Goal: Task Accomplishment & Management: Manage account settings

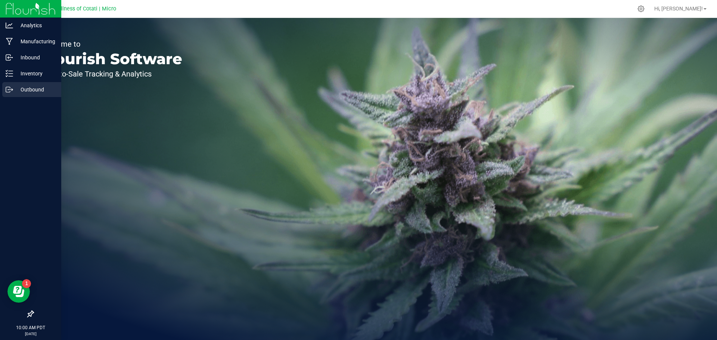
click at [21, 88] on p "Outbound" at bounding box center [35, 89] width 45 height 9
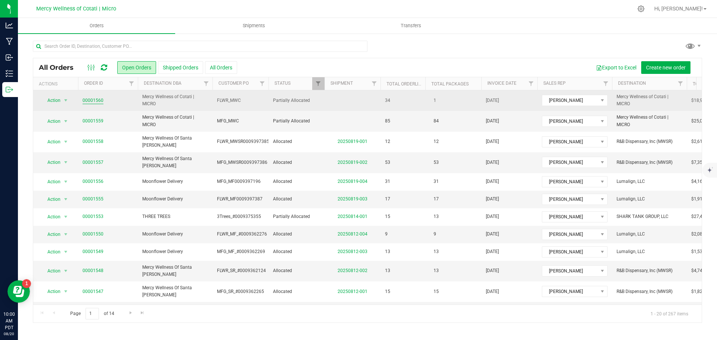
click at [86, 98] on link "00001560" at bounding box center [93, 100] width 21 height 7
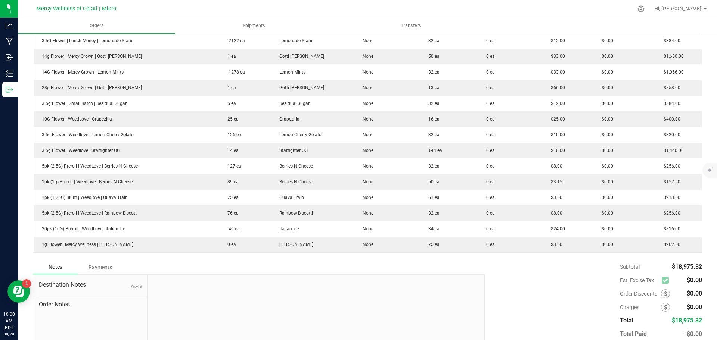
scroll to position [566, 0]
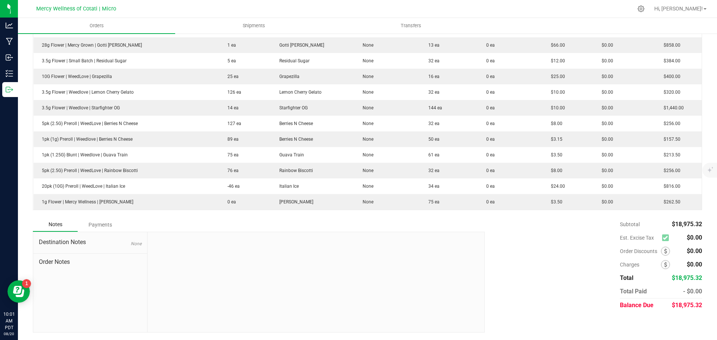
click at [568, 261] on div "Subtotal $18,975.32 Est. Excise Tax $0.00" at bounding box center [590, 265] width 223 height 95
click at [590, 257] on div "Subtotal $18,975.32 Est. Excise Tax $0.00" at bounding box center [590, 265] width 223 height 95
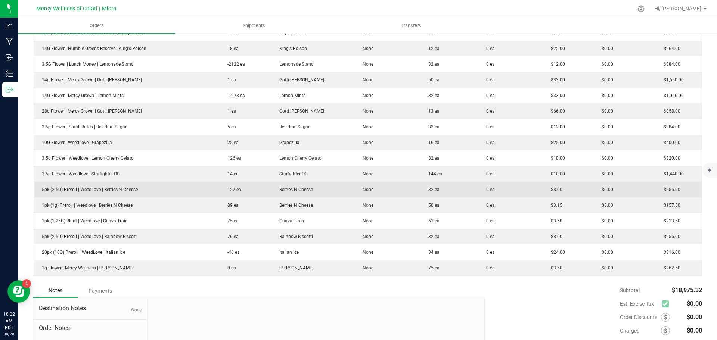
scroll to position [491, 0]
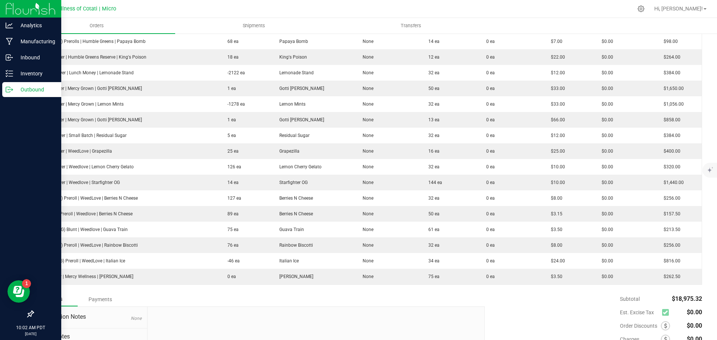
click at [22, 90] on p "Outbound" at bounding box center [35, 89] width 45 height 9
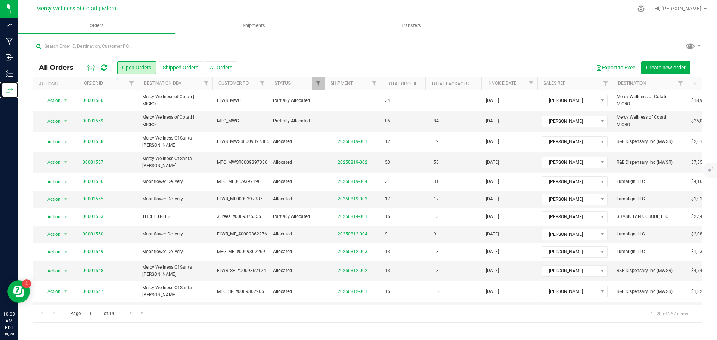
scroll to position [0, 45]
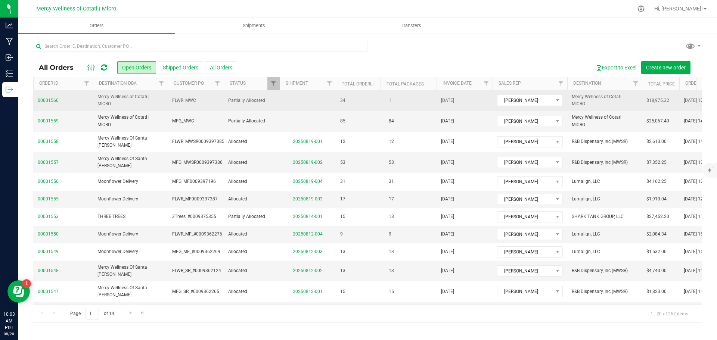
click at [40, 103] on link "00001560" at bounding box center [48, 100] width 21 height 7
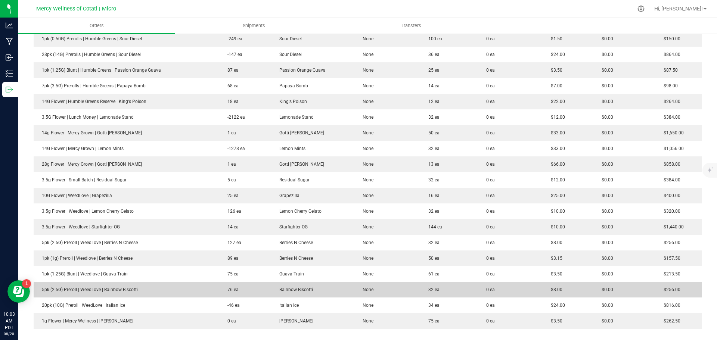
scroll to position [566, 0]
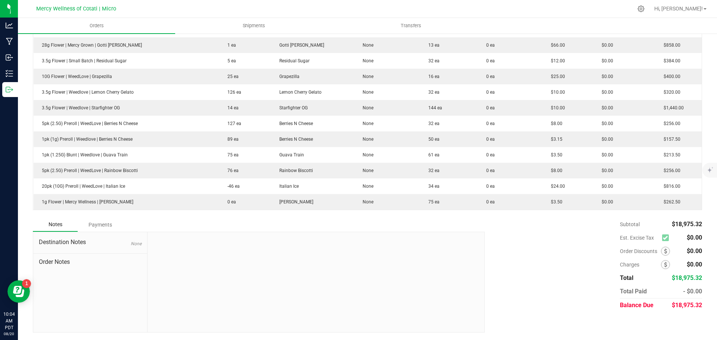
click at [535, 258] on div "Subtotal $18,975.32 Est. Excise Tax $0.00" at bounding box center [590, 265] width 223 height 95
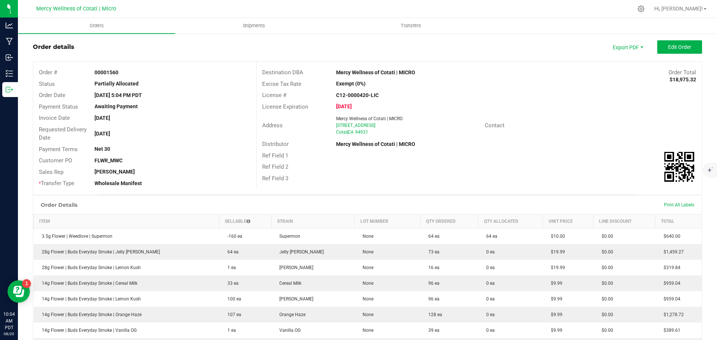
scroll to position [0, 0]
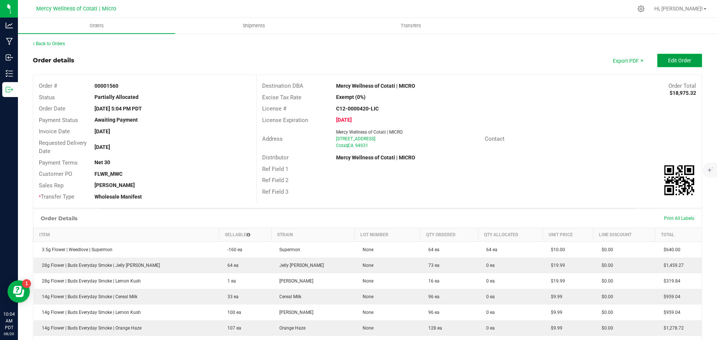
click at [662, 60] on button "Edit Order" at bounding box center [680, 60] width 45 height 13
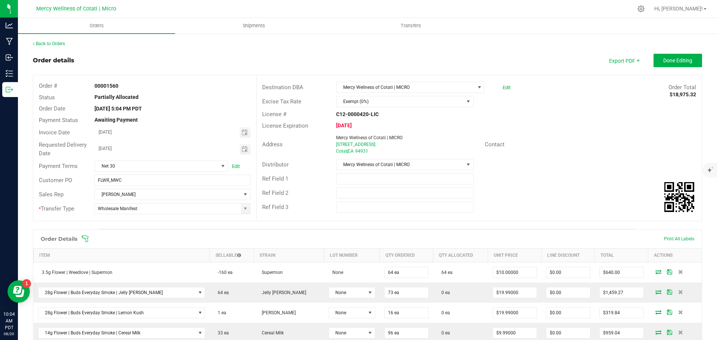
scroll to position [37, 0]
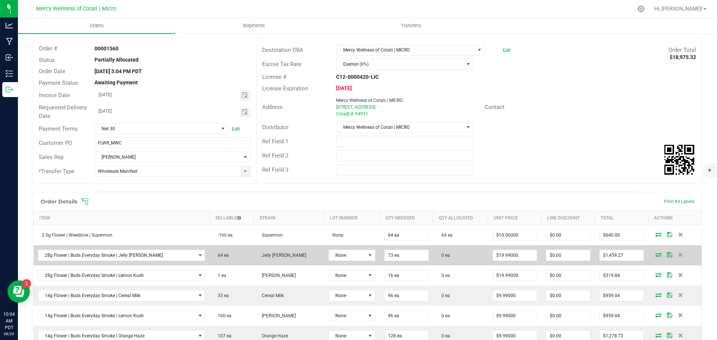
click at [653, 249] on td at bounding box center [675, 256] width 53 height 20
click at [656, 256] on icon at bounding box center [659, 255] width 6 height 4
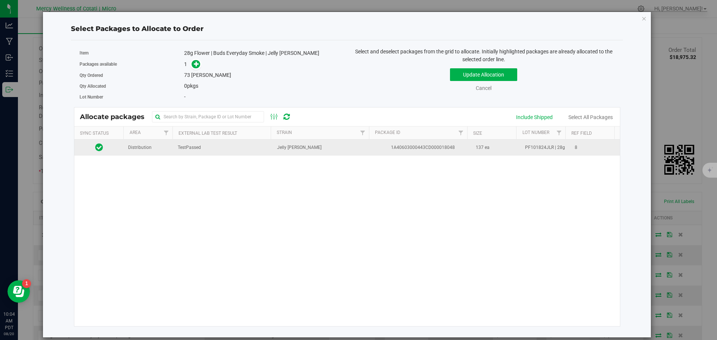
click at [147, 149] on span "Distribution" at bounding box center [140, 147] width 24 height 7
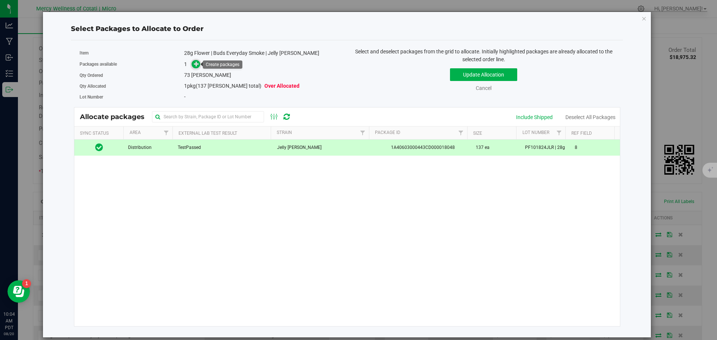
click at [197, 65] on icon at bounding box center [197, 64] width 6 height 6
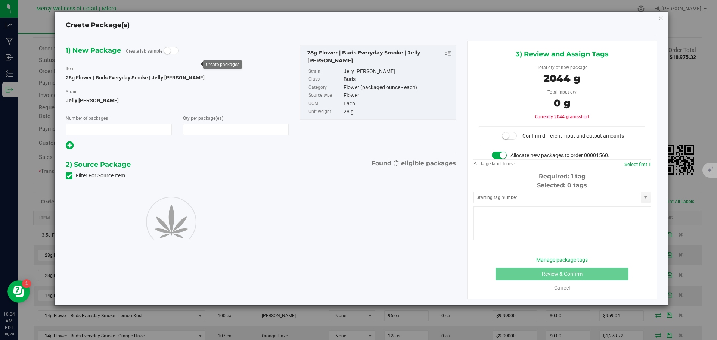
type input "1"
type input "73"
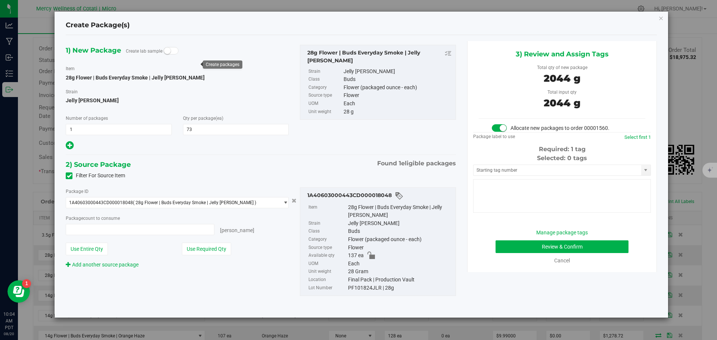
type input "73 ea"
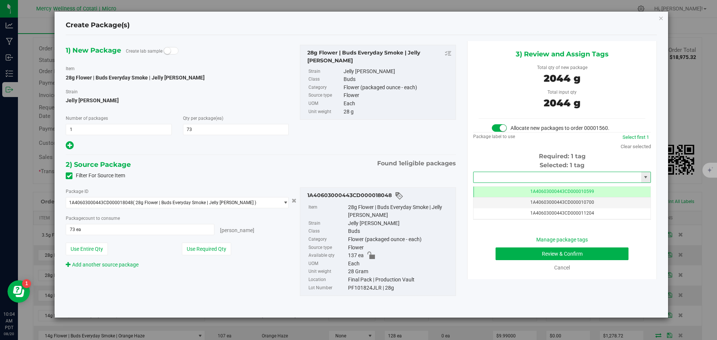
click at [507, 175] on input "text" at bounding box center [558, 177] width 168 height 10
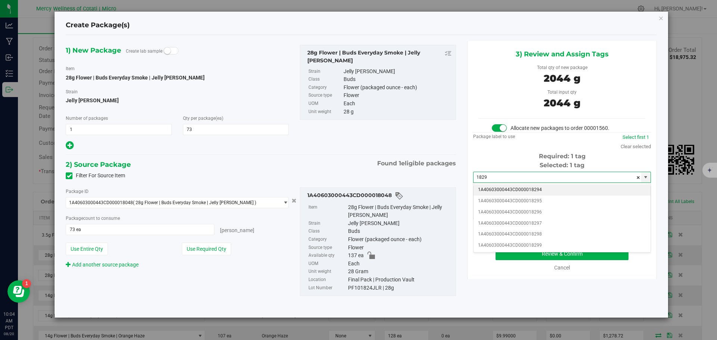
click at [532, 191] on li "1A40603000443CD000018294" at bounding box center [562, 190] width 177 height 11
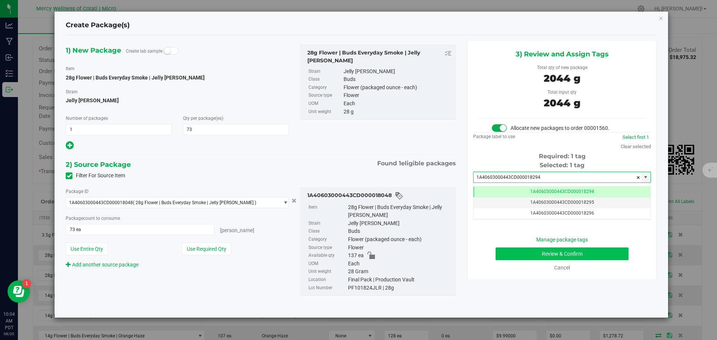
type input "1A40603000443CD000018294"
click at [589, 252] on button "Review & Confirm" at bounding box center [562, 254] width 133 height 13
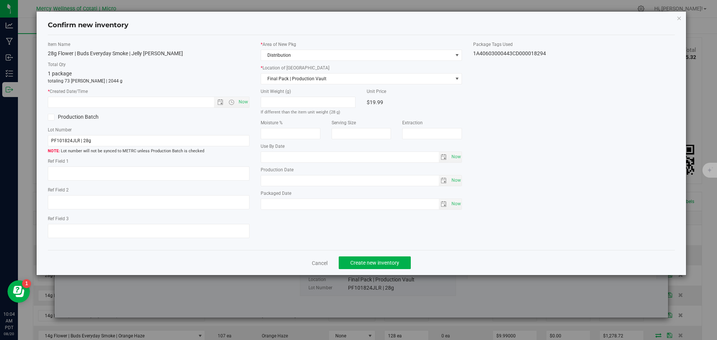
type textarea "8"
type input "[DATE]"
click at [246, 102] on span "Now" at bounding box center [243, 102] width 13 height 11
type input "[DATE] 10:04 AM"
click at [386, 260] on button "Create new inventory" at bounding box center [375, 263] width 72 height 13
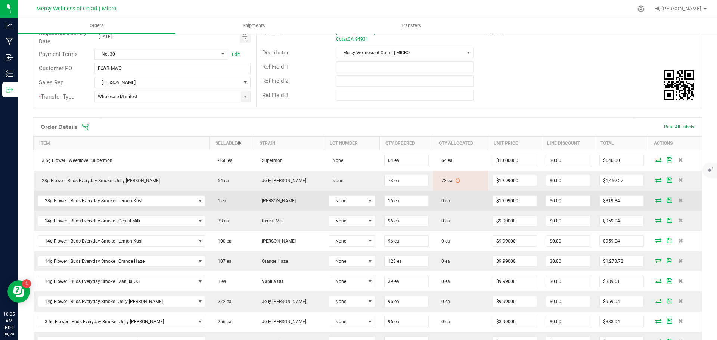
click at [653, 199] on span at bounding box center [658, 200] width 11 height 4
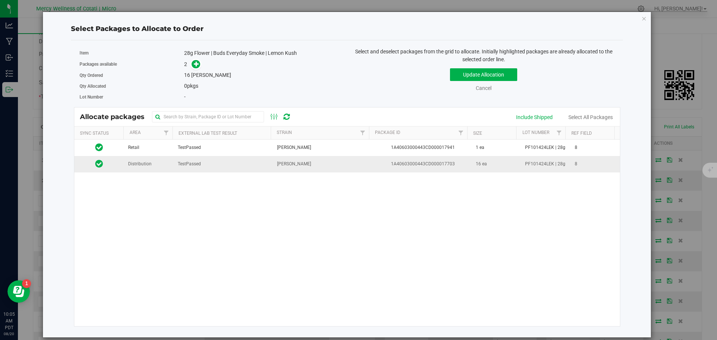
click at [158, 162] on td "Distribution" at bounding box center [149, 164] width 50 height 16
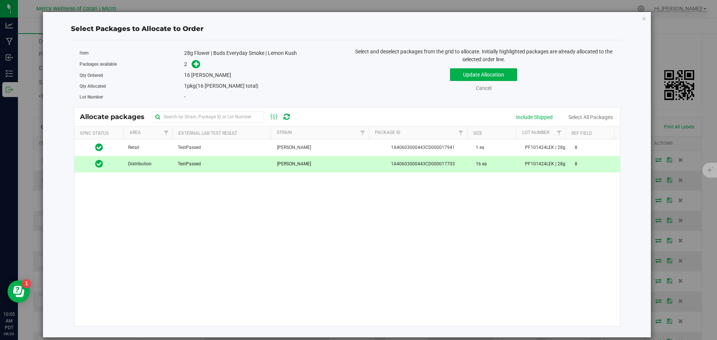
click at [458, 67] on div "Update Allocation Cancel Include Shipped Select All Packages" at bounding box center [484, 78] width 262 height 27
click at [459, 72] on button "Update Allocation" at bounding box center [483, 74] width 67 height 13
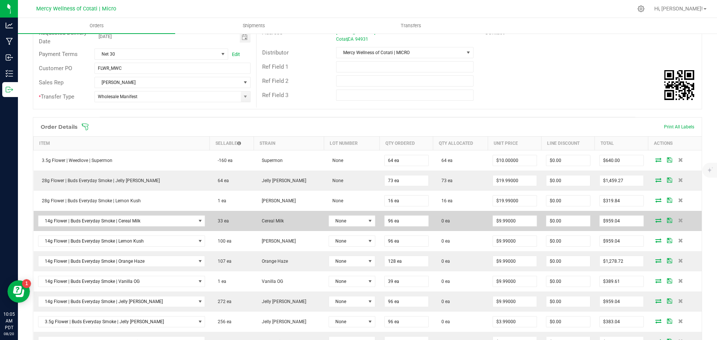
click at [656, 220] on icon at bounding box center [659, 220] width 6 height 4
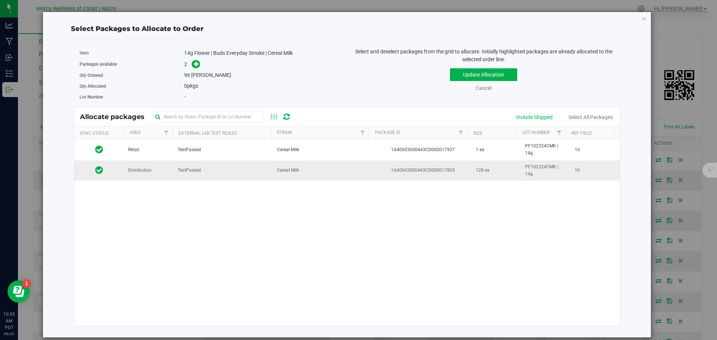
click at [152, 174] on td "Distribution" at bounding box center [149, 171] width 50 height 20
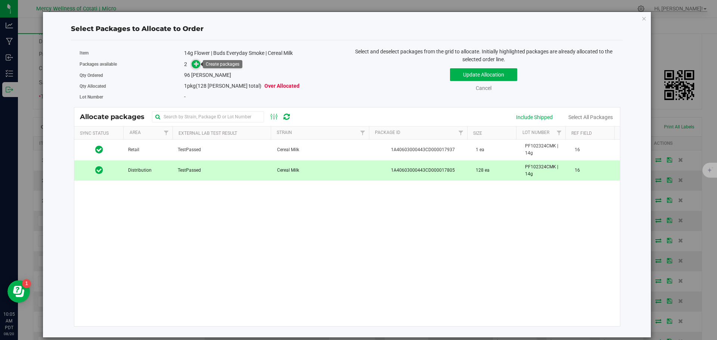
click at [195, 65] on icon at bounding box center [196, 63] width 5 height 5
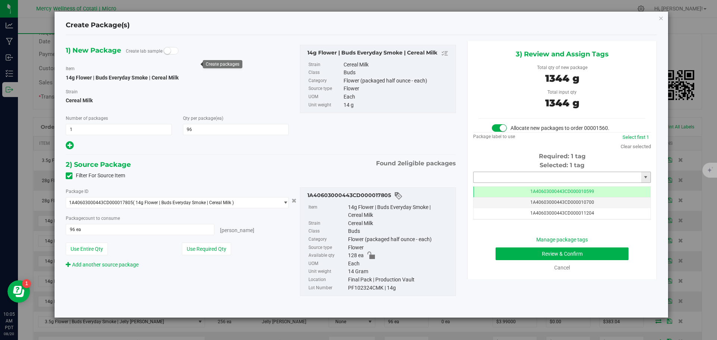
click at [490, 175] on input "text" at bounding box center [558, 177] width 168 height 10
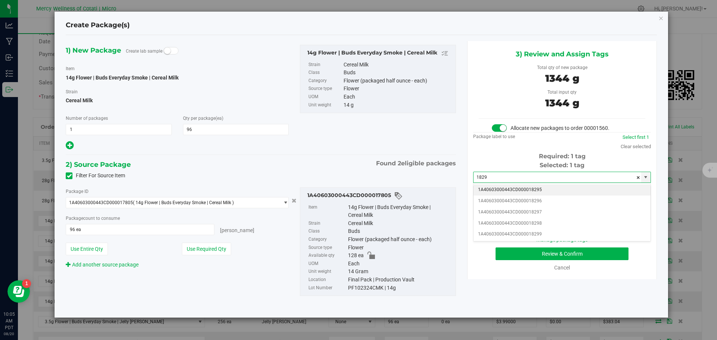
click at [544, 189] on li "1A40603000443CD000018295" at bounding box center [562, 190] width 177 height 11
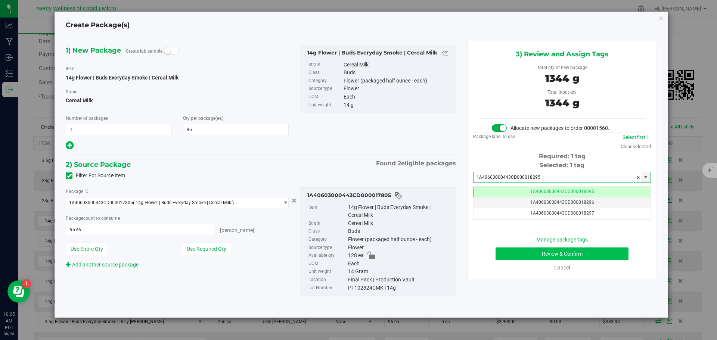
type input "1A40603000443CD000018295"
click at [566, 255] on button "Review & Confirm" at bounding box center [562, 254] width 133 height 13
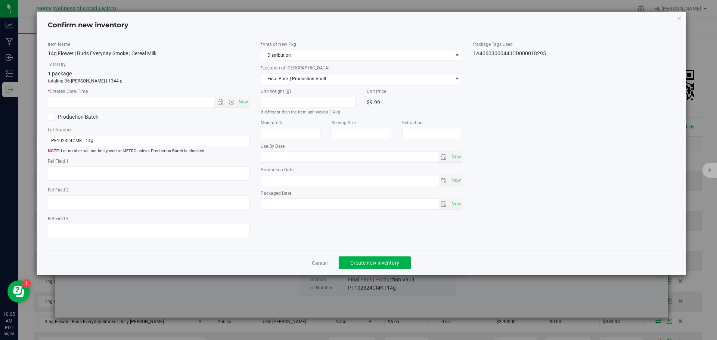
type textarea "16"
type input "[DATE]"
click at [246, 100] on span "Now" at bounding box center [243, 102] width 13 height 11
type input "[DATE] 10:05 AM"
click at [382, 266] on span "Create new inventory" at bounding box center [375, 263] width 49 height 6
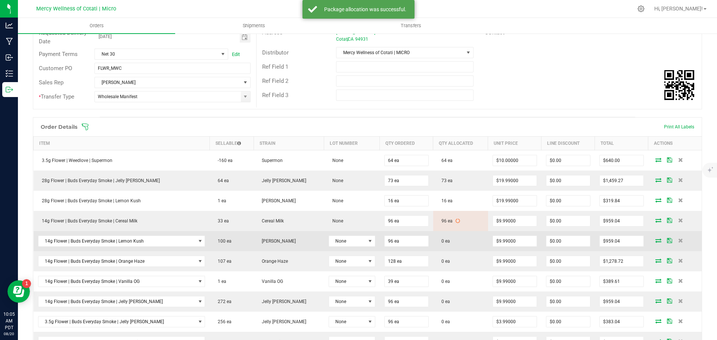
click at [650, 239] on td at bounding box center [675, 241] width 53 height 20
click at [656, 241] on icon at bounding box center [659, 240] width 6 height 4
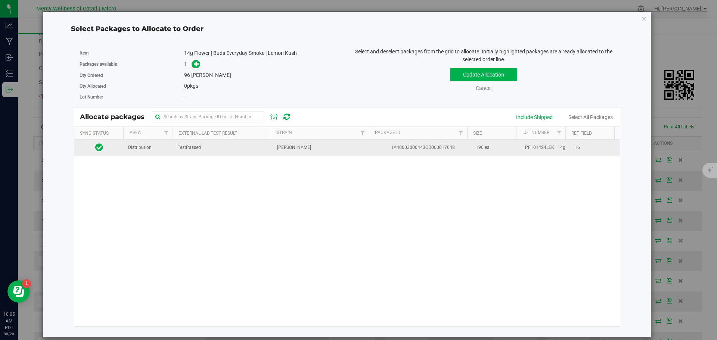
click at [178, 152] on td "TestPassed" at bounding box center [222, 148] width 99 height 16
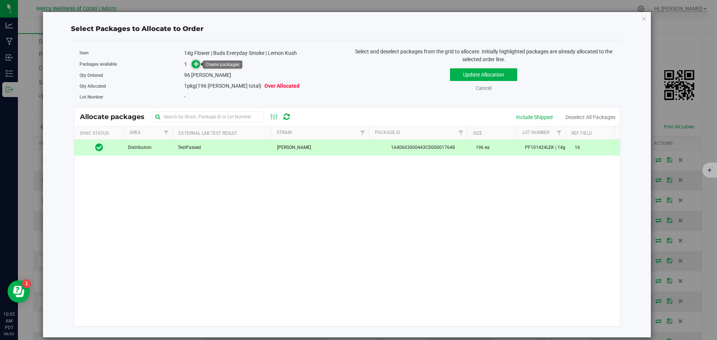
click at [197, 62] on icon at bounding box center [196, 63] width 5 height 5
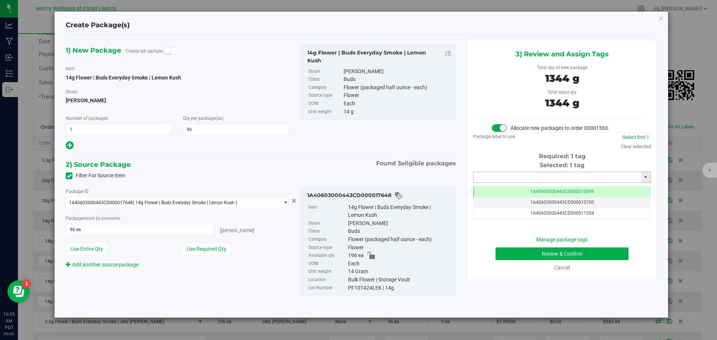
click at [496, 175] on input "text" at bounding box center [558, 177] width 168 height 10
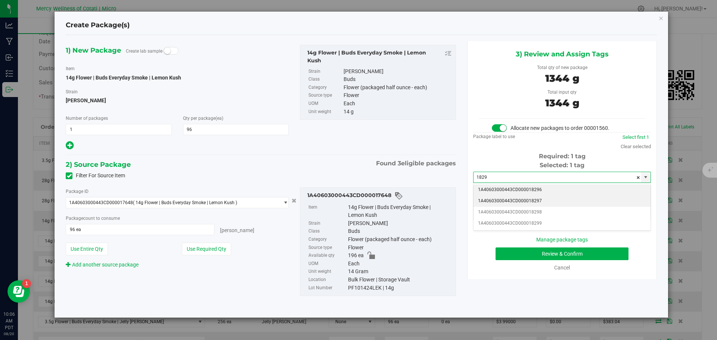
click at [515, 200] on li "1A40603000443CD000018297" at bounding box center [562, 201] width 177 height 11
click at [558, 186] on li "1A40603000443CD000018296" at bounding box center [562, 190] width 177 height 11
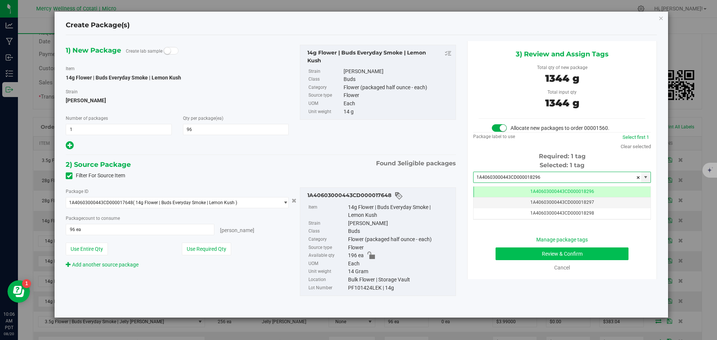
type input "1A40603000443CD000018296"
click at [590, 248] on button "Review & Confirm" at bounding box center [562, 254] width 133 height 13
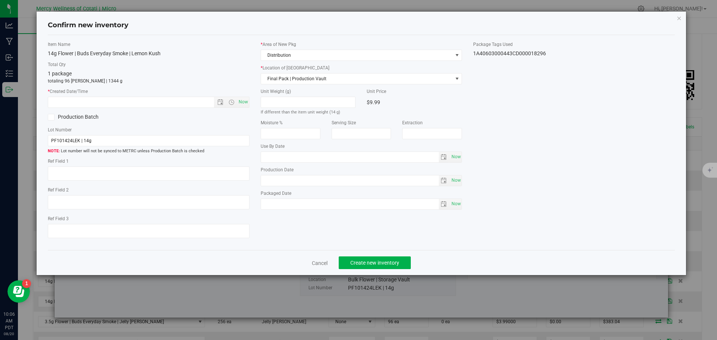
type textarea "16"
type input "[DATE]"
click at [246, 101] on span "Now" at bounding box center [243, 102] width 13 height 11
type input "[DATE] 10:06 AM"
click at [380, 268] on button "Create new inventory" at bounding box center [375, 263] width 72 height 13
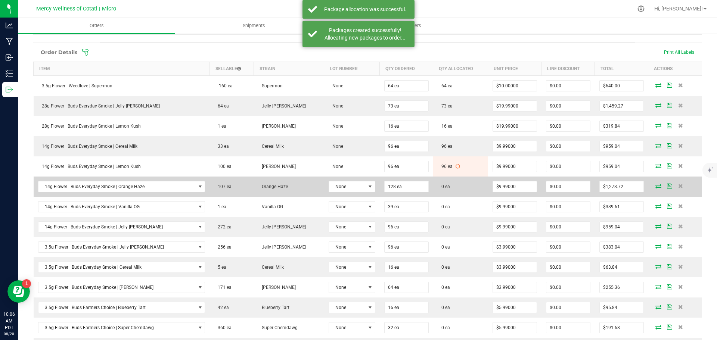
click at [656, 186] on icon at bounding box center [659, 186] width 6 height 4
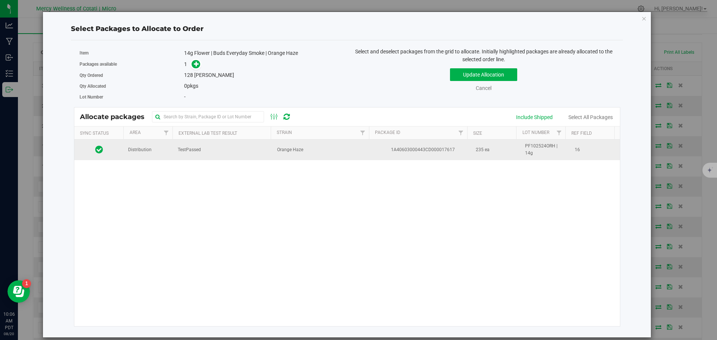
click at [152, 156] on td "Distribution" at bounding box center [149, 150] width 50 height 20
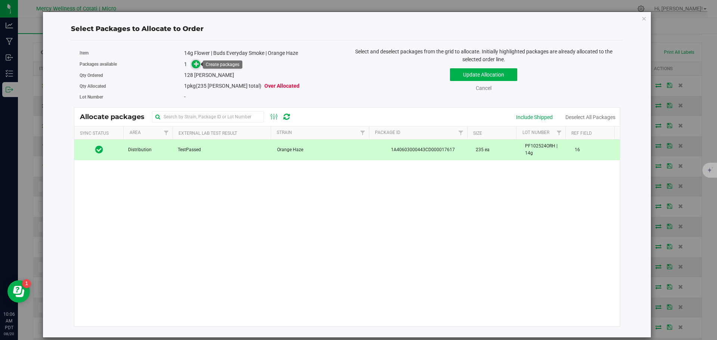
click at [198, 63] on icon at bounding box center [196, 63] width 5 height 5
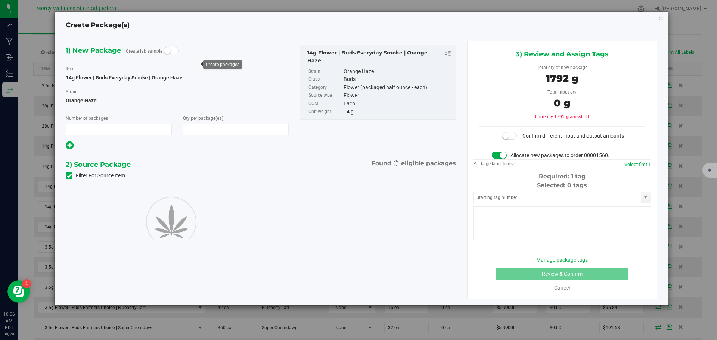
type input "1"
type input "128"
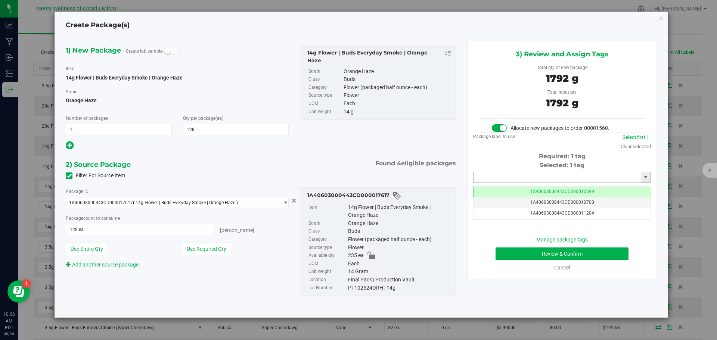
click at [495, 180] on input "text" at bounding box center [558, 177] width 168 height 10
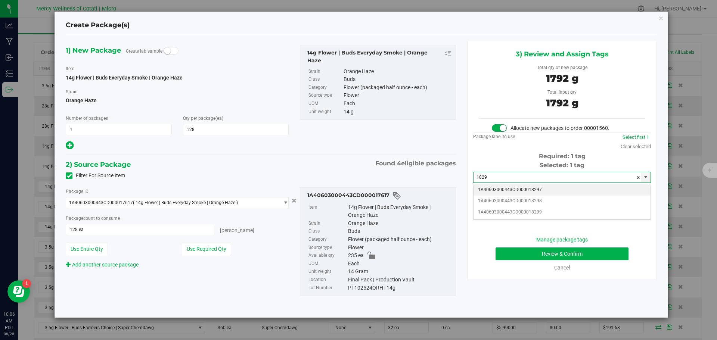
click at [496, 186] on li "1A40603000443CD000018297" at bounding box center [562, 190] width 177 height 11
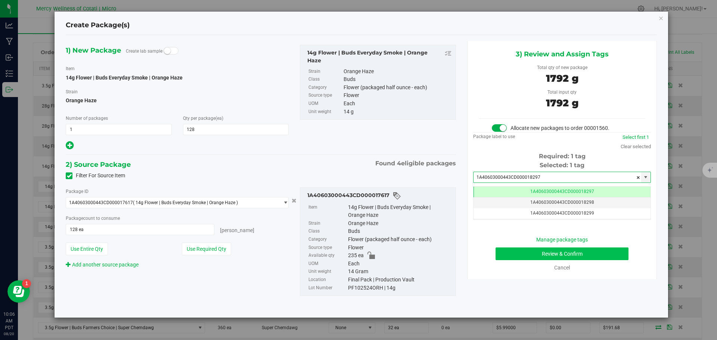
type input "1A40603000443CD000018297"
click at [545, 253] on button "Review & Confirm" at bounding box center [562, 254] width 133 height 13
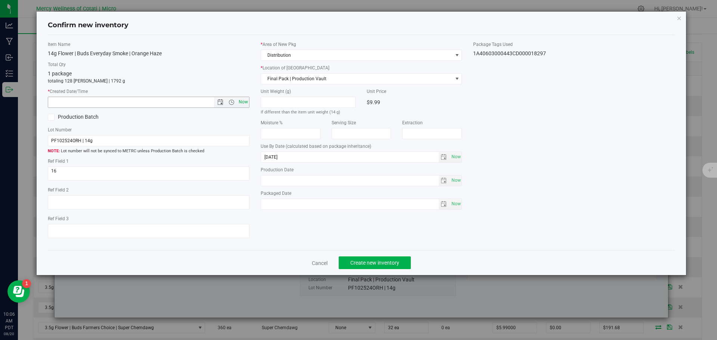
click at [245, 101] on span "Now" at bounding box center [243, 102] width 13 height 11
type input "[DATE] 10:06 AM"
click at [357, 259] on button "Create new inventory" at bounding box center [375, 263] width 72 height 13
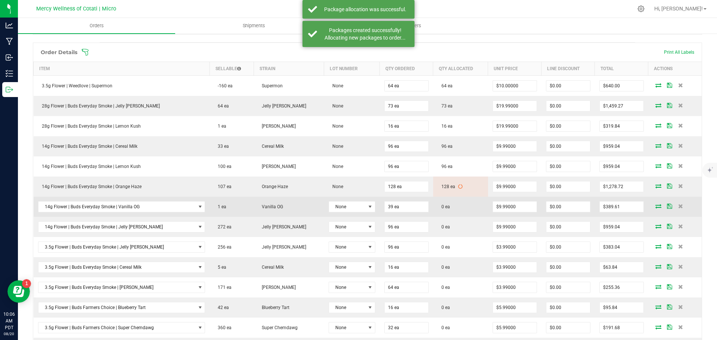
click at [656, 204] on icon at bounding box center [659, 206] width 6 height 4
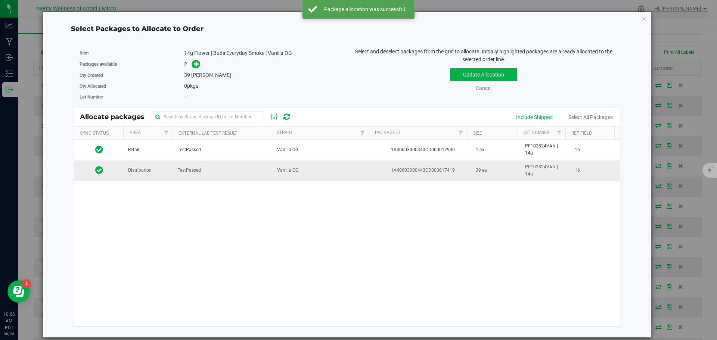
click at [156, 164] on td "Distribution" at bounding box center [149, 171] width 50 height 20
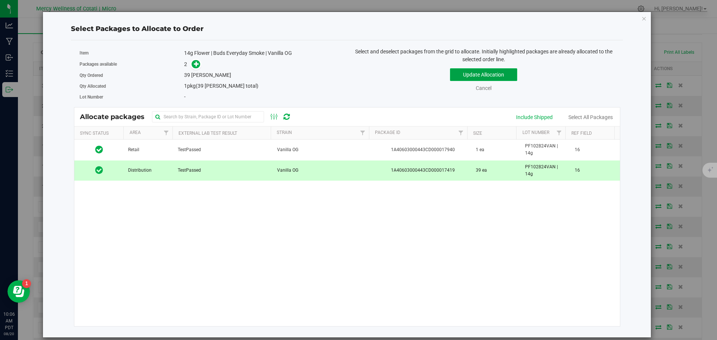
click at [488, 74] on button "Update Allocation" at bounding box center [483, 74] width 67 height 13
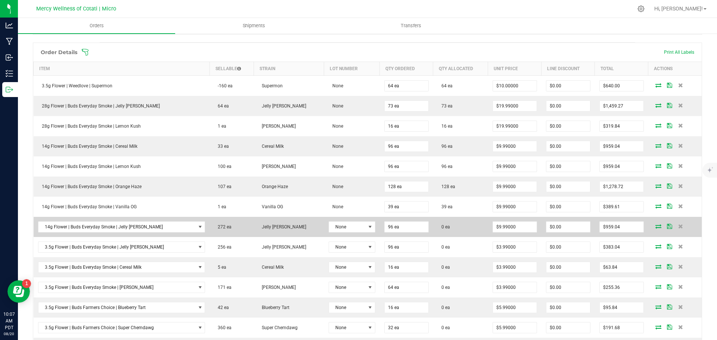
click at [656, 226] on icon at bounding box center [659, 226] width 6 height 4
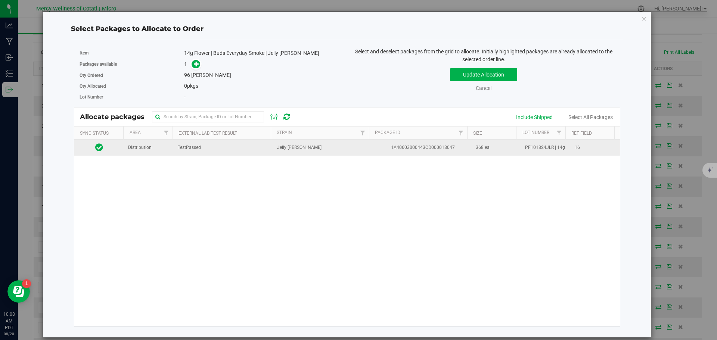
click at [148, 150] on span "Distribution" at bounding box center [140, 147] width 24 height 7
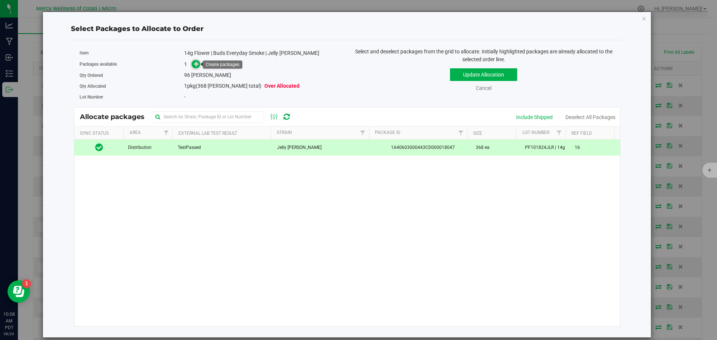
click at [198, 66] on icon at bounding box center [196, 63] width 5 height 5
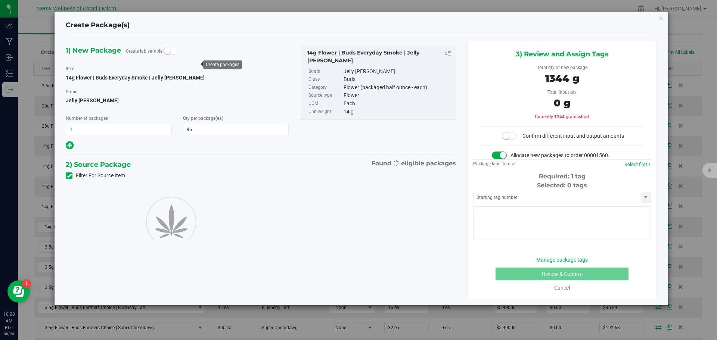
type input "96"
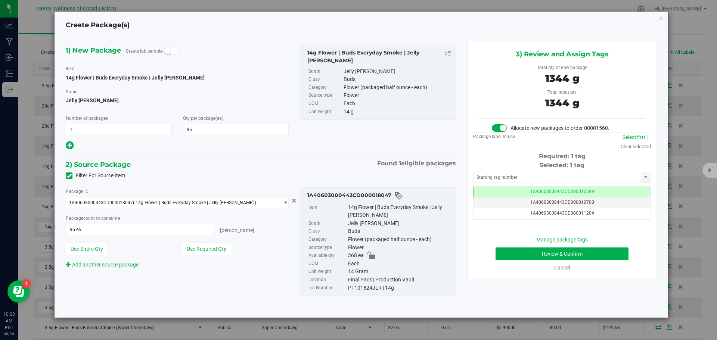
scroll to position [0, 0]
click at [489, 175] on input "text" at bounding box center [558, 177] width 168 height 10
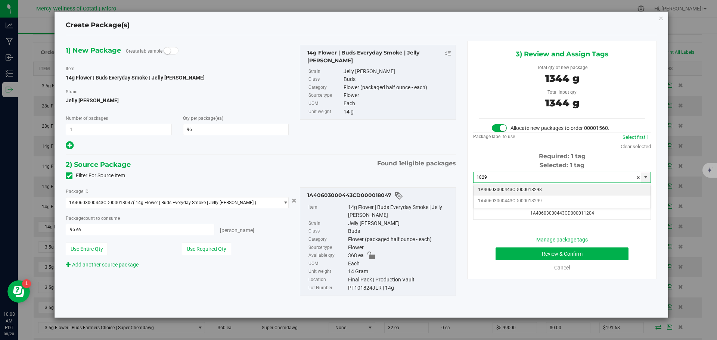
click at [488, 191] on li "1A40603000443CD000018298" at bounding box center [562, 190] width 177 height 11
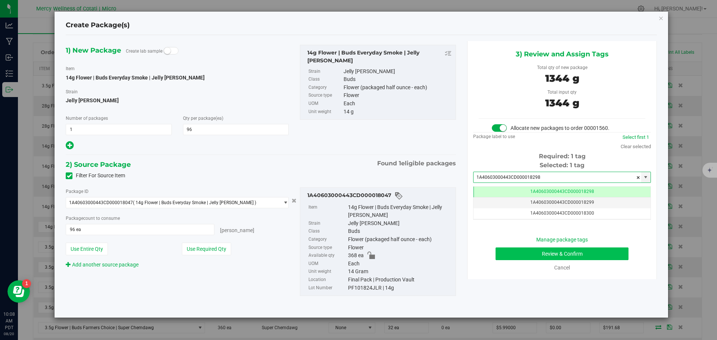
type input "1A40603000443CD000018298"
click at [518, 250] on button "Review & Confirm" at bounding box center [562, 254] width 133 height 13
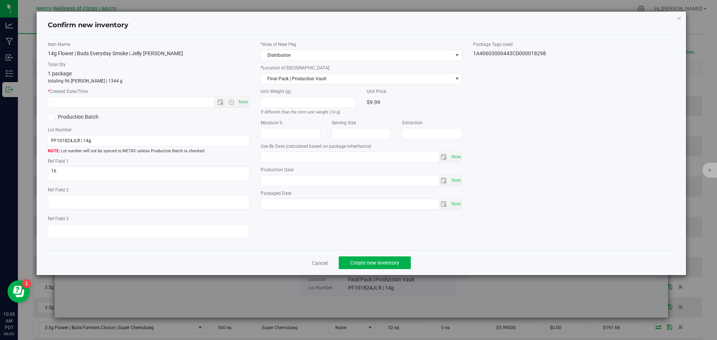
type input "[DATE]"
click at [244, 99] on span "Now" at bounding box center [243, 102] width 13 height 11
type input "[DATE] 10:08 AM"
click at [393, 265] on span "Create new inventory" at bounding box center [375, 263] width 49 height 6
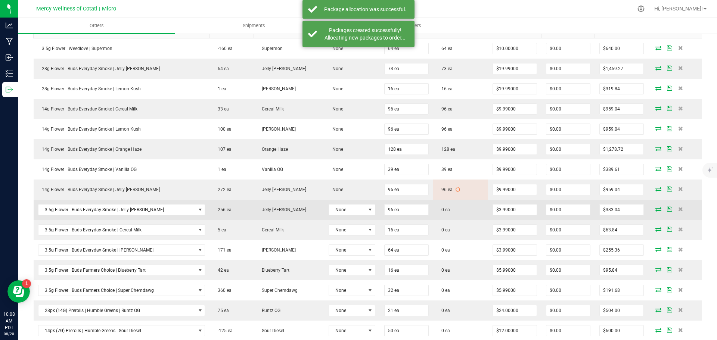
click at [656, 208] on icon at bounding box center [659, 209] width 6 height 4
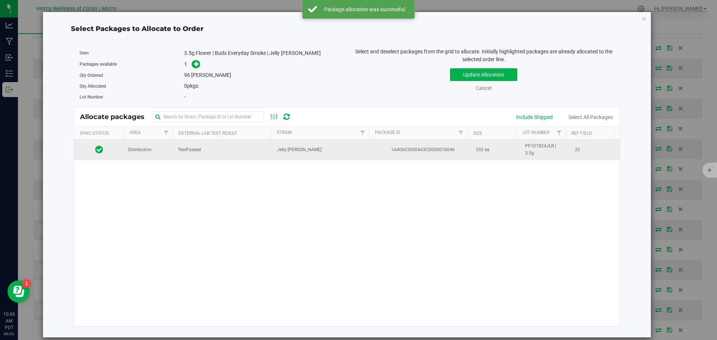
click at [150, 148] on span "Distribution" at bounding box center [140, 149] width 24 height 7
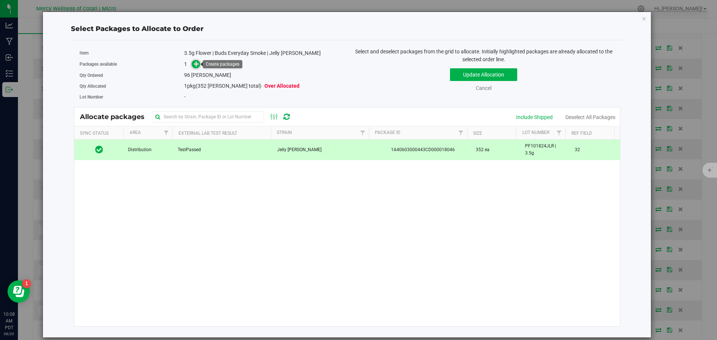
click at [195, 62] on icon at bounding box center [196, 63] width 5 height 5
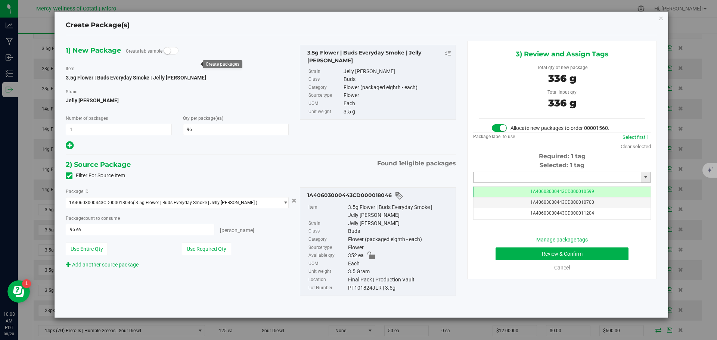
click at [482, 177] on input "text" at bounding box center [558, 177] width 168 height 10
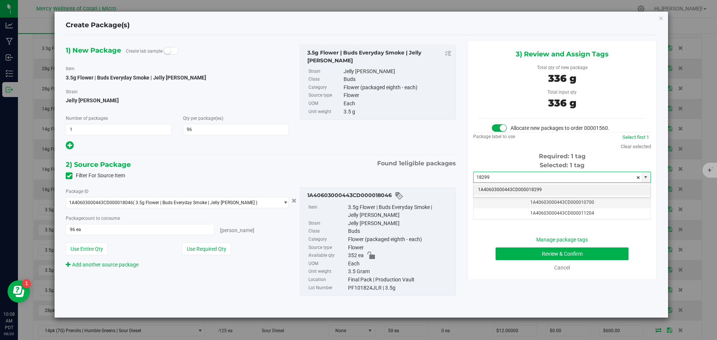
click at [511, 185] on li "1A40603000443CD000018299" at bounding box center [562, 190] width 177 height 11
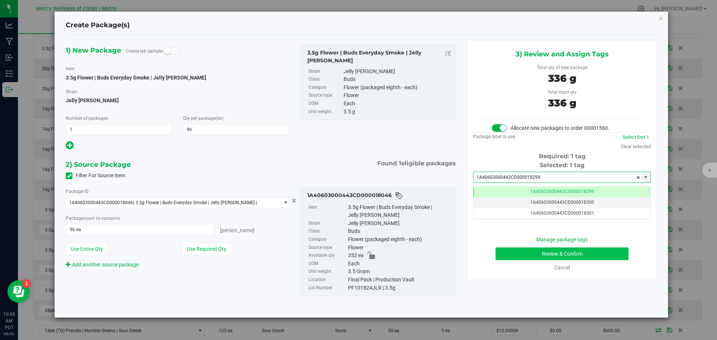
type input "1A40603000443CD000018299"
click at [552, 256] on button "Review & Confirm" at bounding box center [562, 254] width 133 height 13
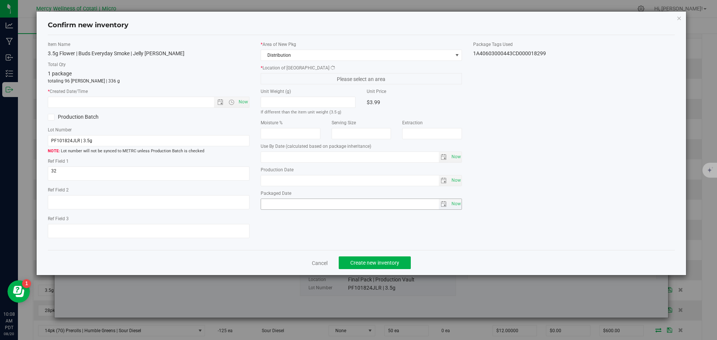
type input "[DATE]"
click at [245, 104] on span "Now" at bounding box center [243, 102] width 13 height 11
type input "[DATE] 10:08 AM"
click at [399, 266] on span "Create new inventory" at bounding box center [375, 263] width 49 height 6
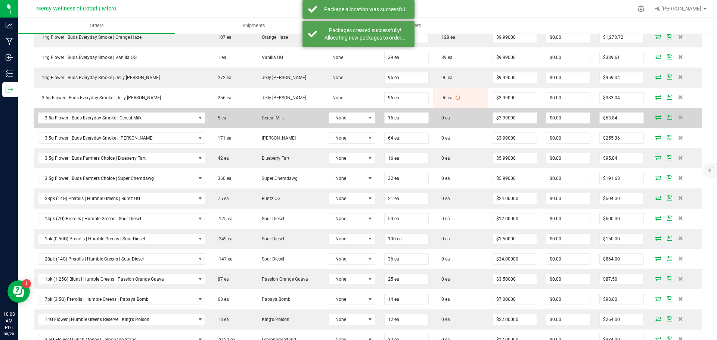
click at [656, 118] on icon at bounding box center [659, 117] width 6 height 4
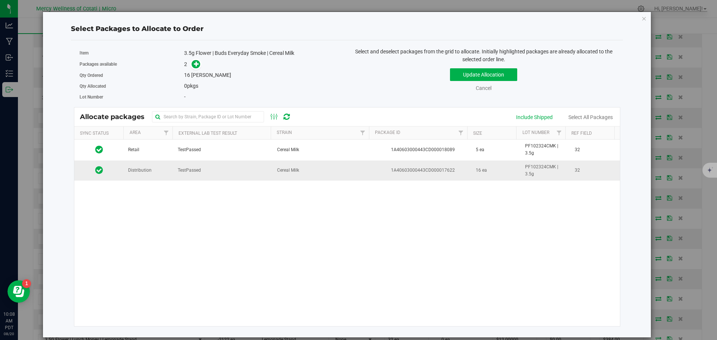
click at [157, 178] on td "Distribution" at bounding box center [149, 171] width 50 height 20
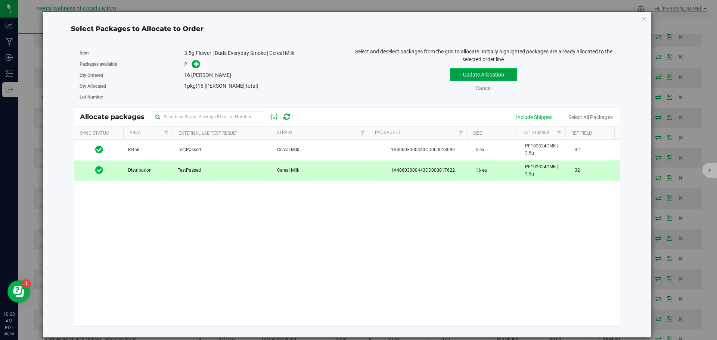
click at [468, 74] on button "Update Allocation" at bounding box center [483, 74] width 67 height 13
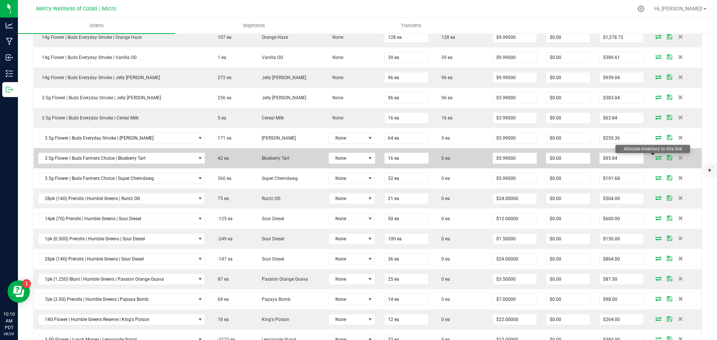
click at [656, 158] on icon at bounding box center [659, 157] width 6 height 4
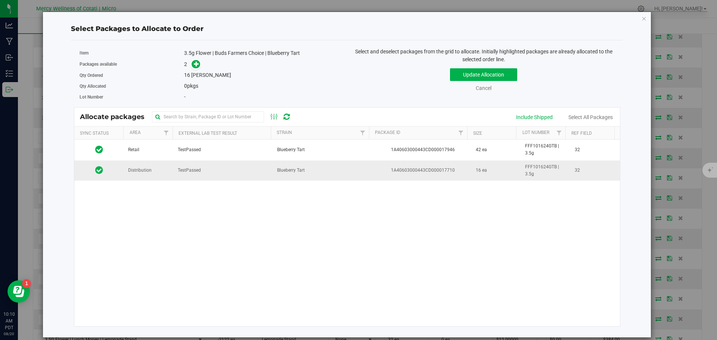
click at [156, 173] on td "Distribution" at bounding box center [149, 171] width 50 height 20
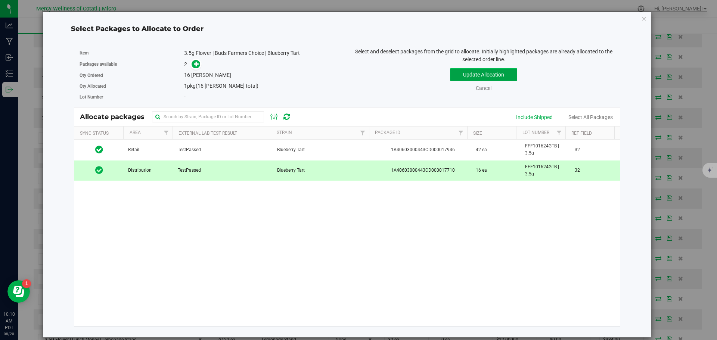
click at [479, 75] on button "Update Allocation" at bounding box center [483, 74] width 67 height 13
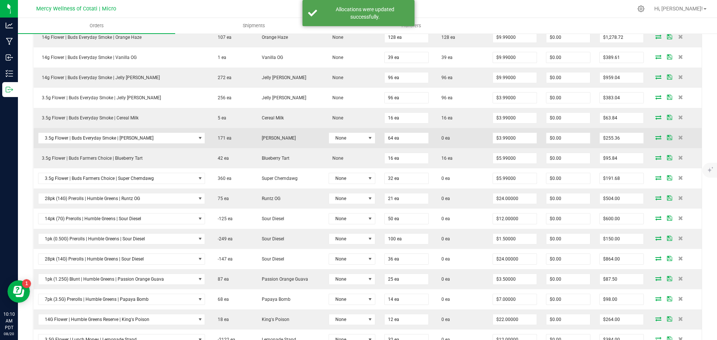
click at [656, 138] on icon at bounding box center [659, 137] width 6 height 4
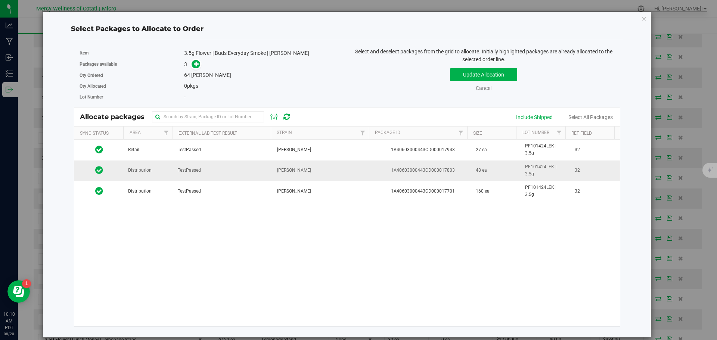
click at [145, 172] on span "Distribution" at bounding box center [140, 170] width 24 height 7
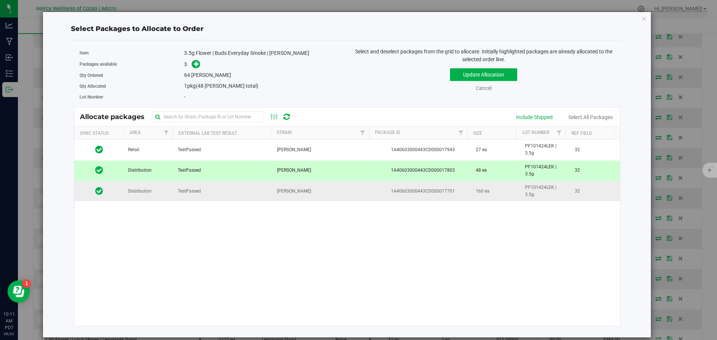
click at [130, 195] on td "Distribution" at bounding box center [149, 191] width 50 height 20
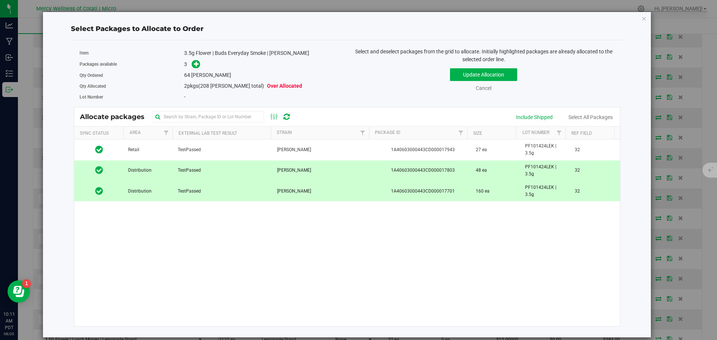
click at [151, 195] on td "Distribution" at bounding box center [149, 191] width 50 height 20
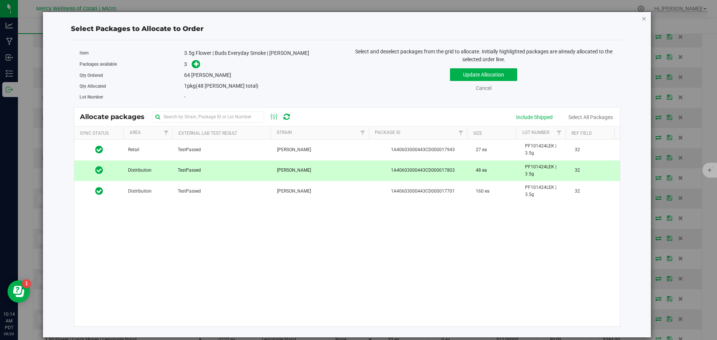
click at [646, 20] on icon "button" at bounding box center [644, 18] width 5 height 9
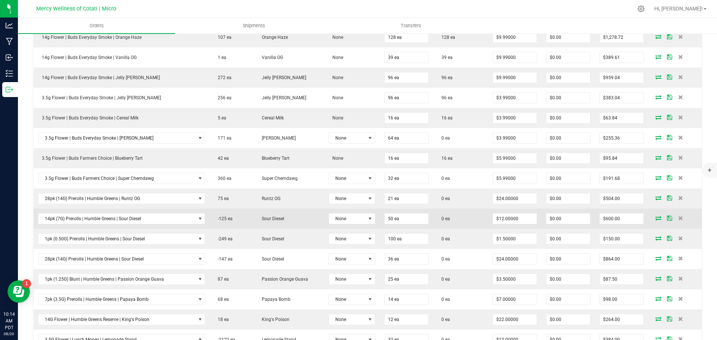
scroll to position [262, 0]
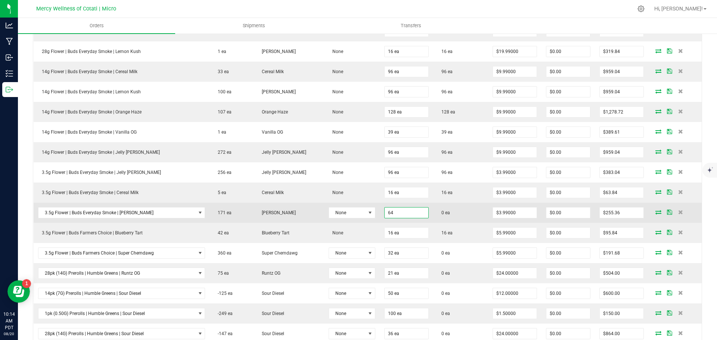
click at [414, 215] on input "64" at bounding box center [407, 213] width 44 height 10
type input "80 ea"
type input "$319.20"
click at [465, 214] on td "0 ea" at bounding box center [460, 213] width 55 height 20
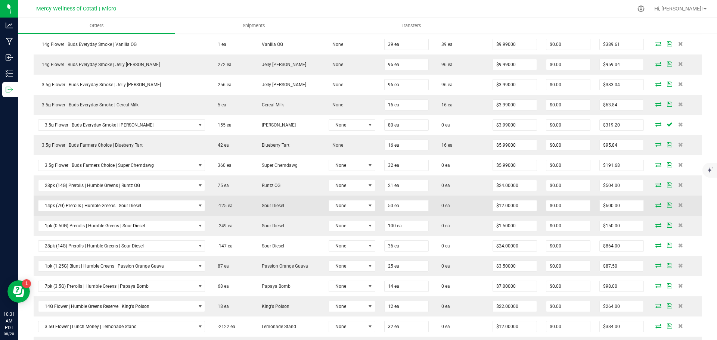
scroll to position [336, 0]
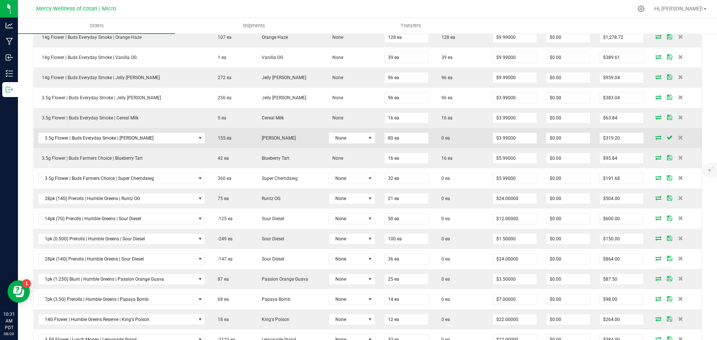
click at [656, 137] on icon at bounding box center [659, 137] width 6 height 4
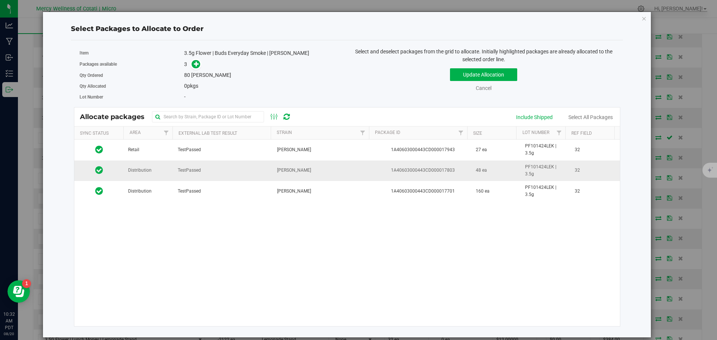
click at [131, 166] on td "Distribution" at bounding box center [149, 171] width 50 height 21
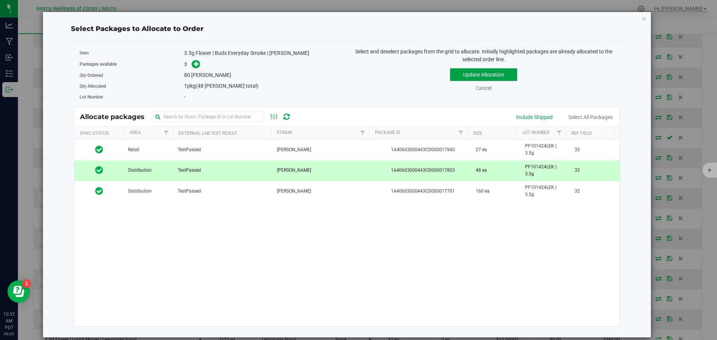
click at [496, 76] on button "Update Allocation" at bounding box center [483, 74] width 67 height 13
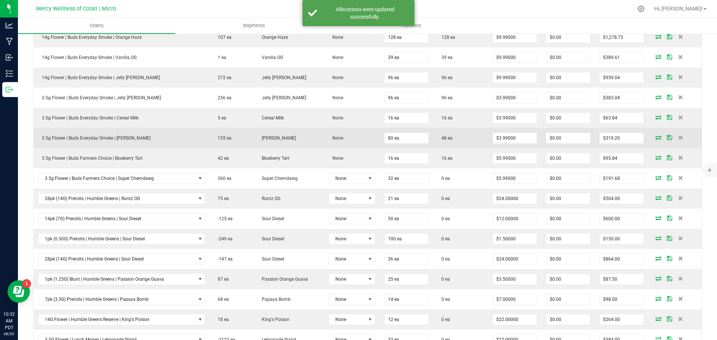
click at [656, 138] on icon at bounding box center [659, 137] width 6 height 4
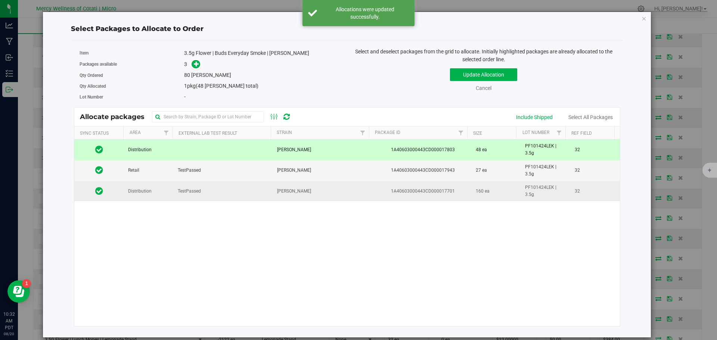
click at [155, 194] on td "Distribution" at bounding box center [149, 191] width 50 height 20
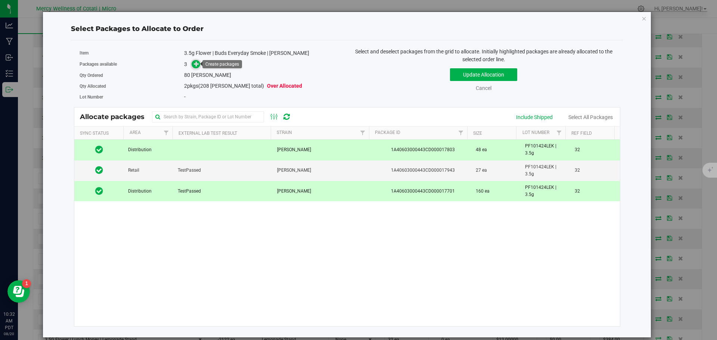
click at [195, 63] on icon at bounding box center [196, 63] width 5 height 5
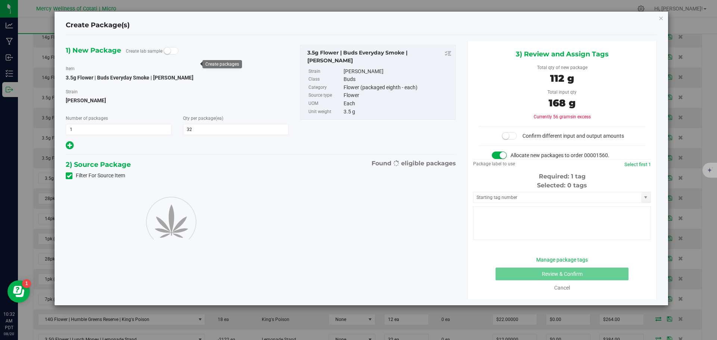
type input "32"
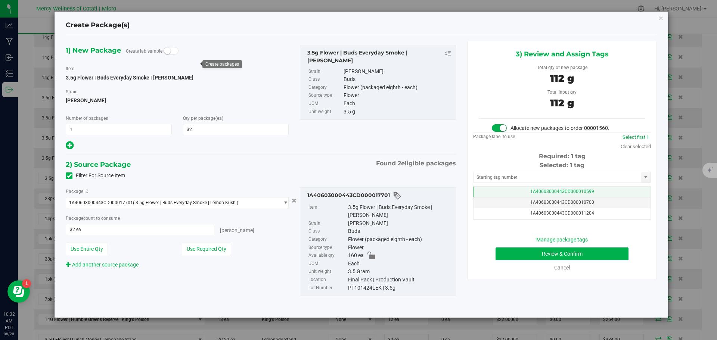
scroll to position [0, 0]
click at [552, 176] on input "text" at bounding box center [558, 177] width 168 height 10
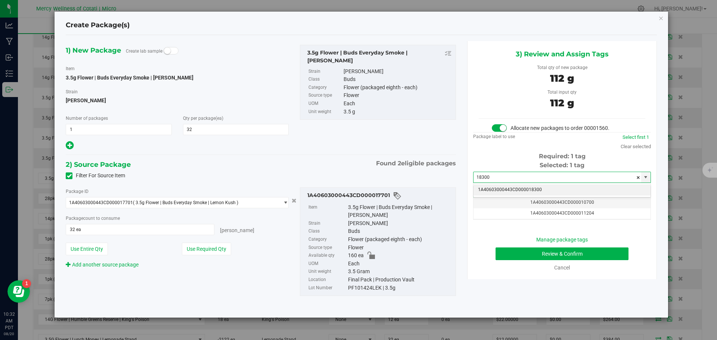
click at [539, 191] on li "1A40603000443CD000018300" at bounding box center [562, 190] width 177 height 11
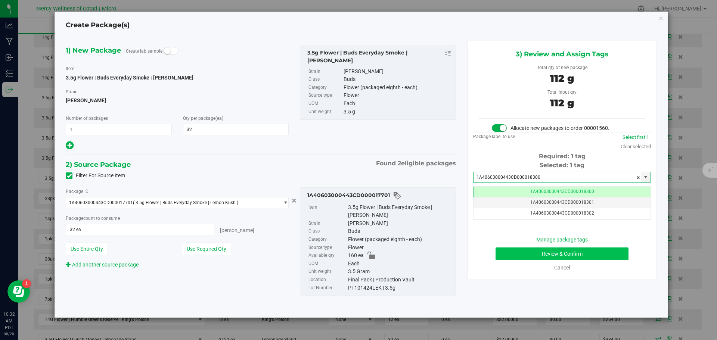
type input "1A40603000443CD000018300"
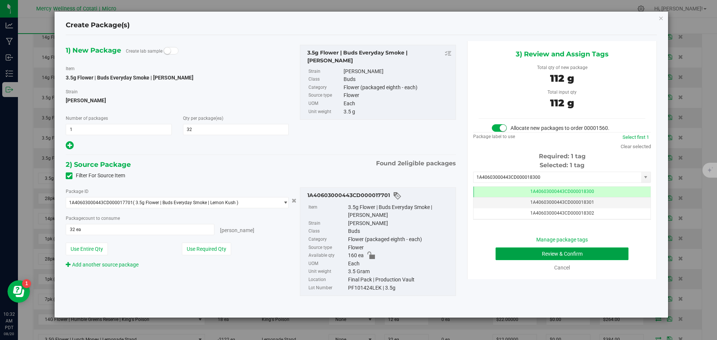
click at [565, 250] on button "Review & Confirm" at bounding box center [562, 254] width 133 height 13
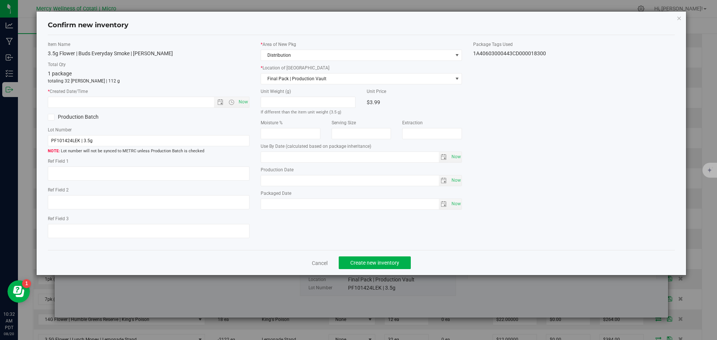
type textarea "32"
type input "[DATE]"
click at [240, 105] on span "Now" at bounding box center [243, 102] width 13 height 11
type input "[DATE] 10:32 AM"
click at [379, 261] on span "Create new inventory" at bounding box center [375, 263] width 49 height 6
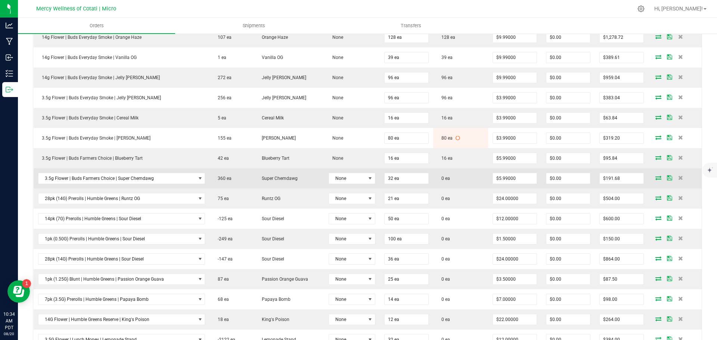
click at [656, 176] on icon at bounding box center [659, 178] width 6 height 4
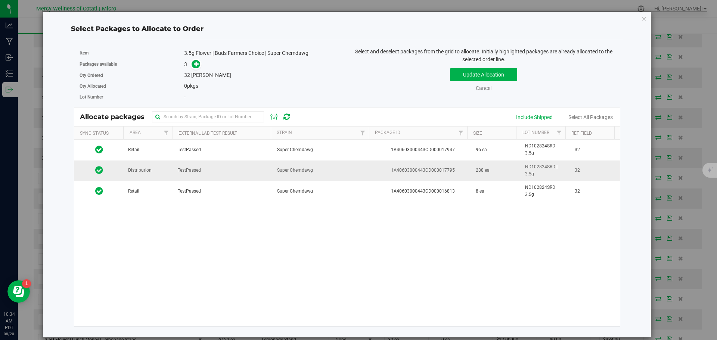
click at [151, 167] on td "Distribution" at bounding box center [149, 171] width 50 height 21
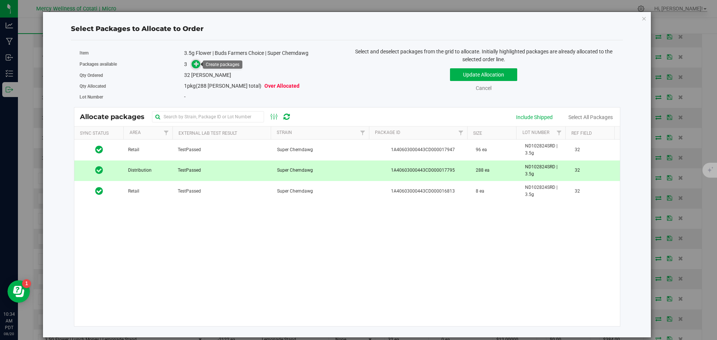
click at [197, 67] on icon at bounding box center [196, 63] width 5 height 5
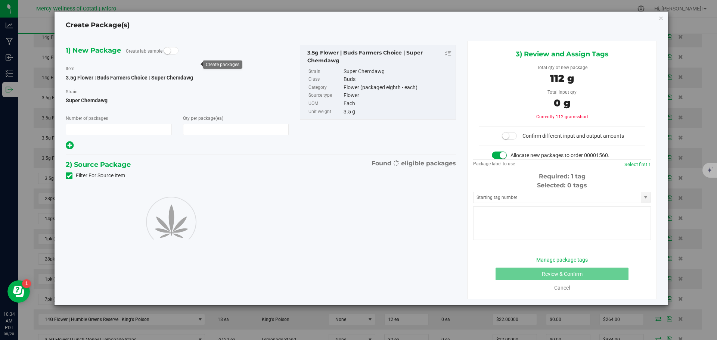
type input "1"
type input "32"
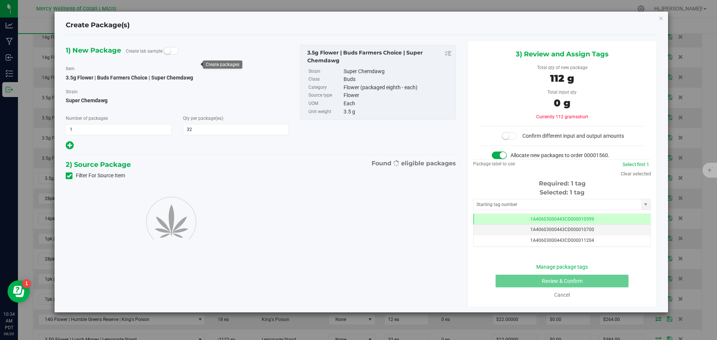
scroll to position [0, 0]
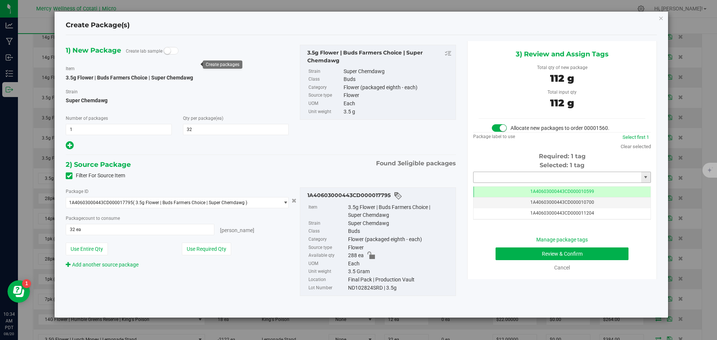
click at [504, 177] on input "text" at bounding box center [558, 177] width 168 height 10
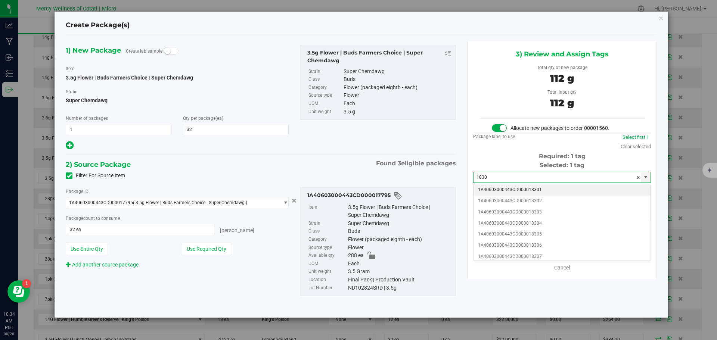
click at [544, 192] on li "1A40603000443CD000018301" at bounding box center [562, 190] width 177 height 11
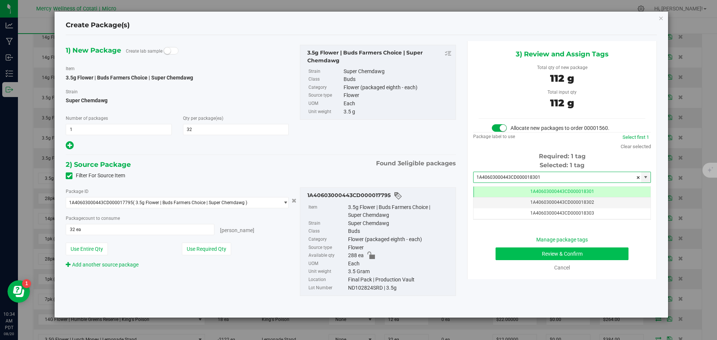
type input "1A40603000443CD000018301"
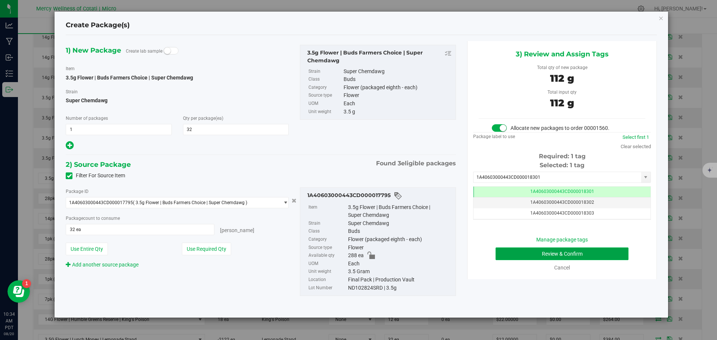
click at [592, 251] on button "Review & Confirm" at bounding box center [562, 254] width 133 height 13
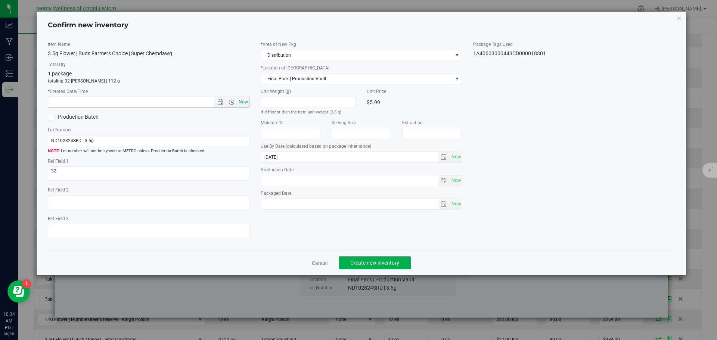
click at [244, 99] on span "Now" at bounding box center [243, 102] width 13 height 11
type input "[DATE] 10:34 AM"
click at [360, 262] on span "Create new inventory" at bounding box center [375, 263] width 49 height 6
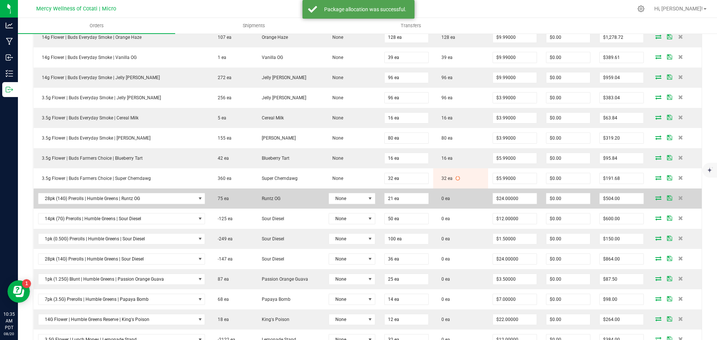
click at [656, 198] on icon at bounding box center [659, 198] width 6 height 4
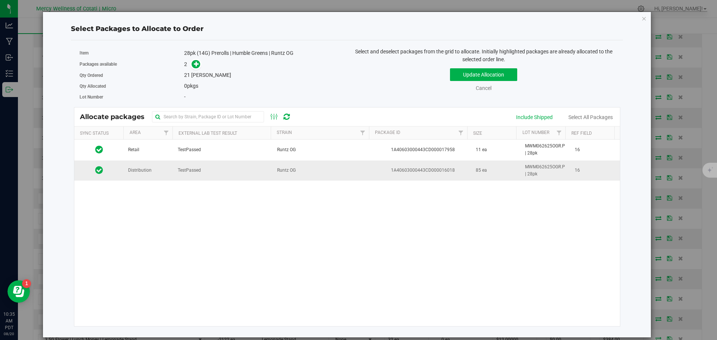
click at [154, 175] on td "Distribution" at bounding box center [149, 171] width 50 height 20
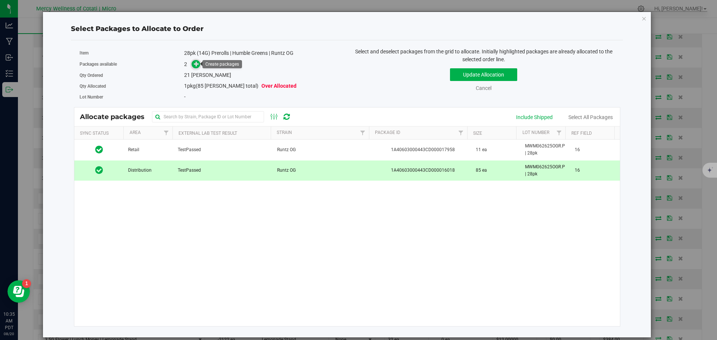
click at [195, 62] on icon at bounding box center [196, 63] width 5 height 5
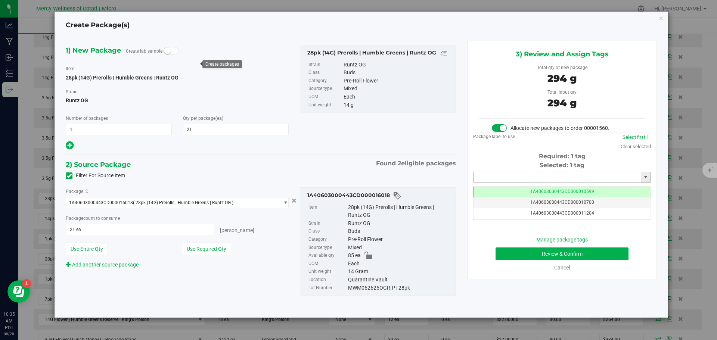
click at [496, 176] on input "text" at bounding box center [558, 177] width 168 height 10
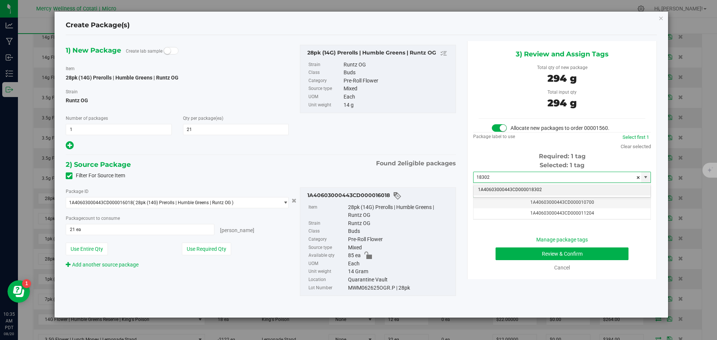
click at [515, 190] on li "1A40603000443CD000018302" at bounding box center [562, 190] width 177 height 11
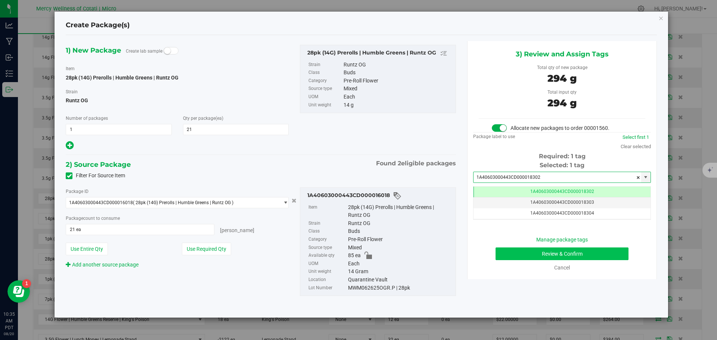
type input "1A40603000443CD000018302"
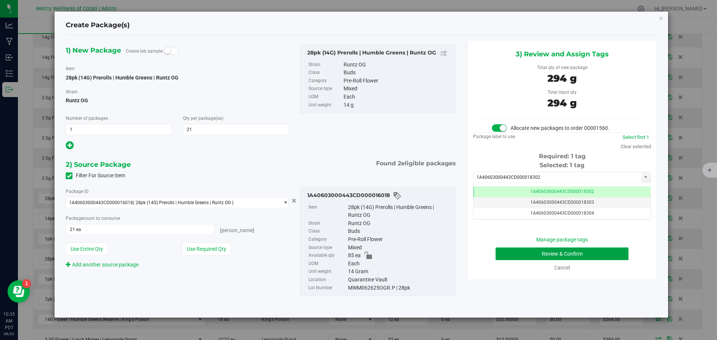
click at [564, 255] on button "Review & Confirm" at bounding box center [562, 254] width 133 height 13
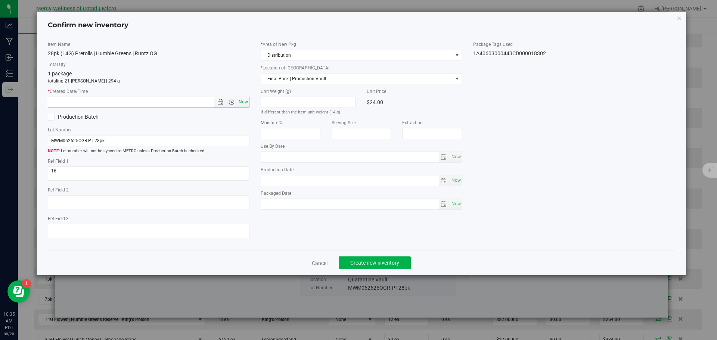
click at [244, 103] on span "Now" at bounding box center [243, 102] width 13 height 11
type input "[DATE] 10:35 AM"
click at [371, 259] on button "Create new inventory" at bounding box center [375, 263] width 72 height 13
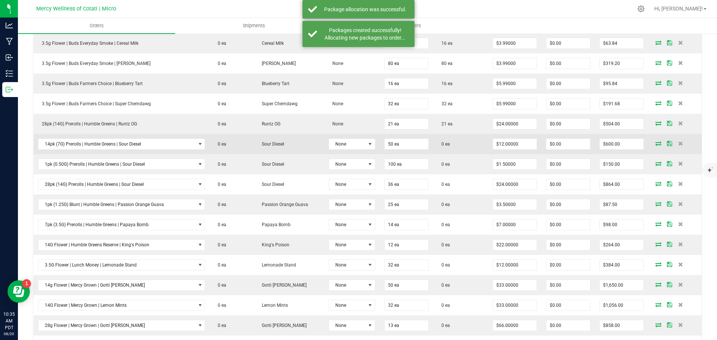
click at [656, 145] on icon at bounding box center [659, 143] width 6 height 4
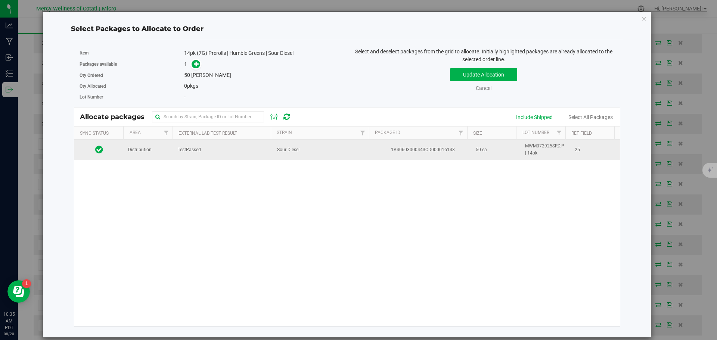
click at [152, 149] on td "Distribution" at bounding box center [149, 150] width 50 height 20
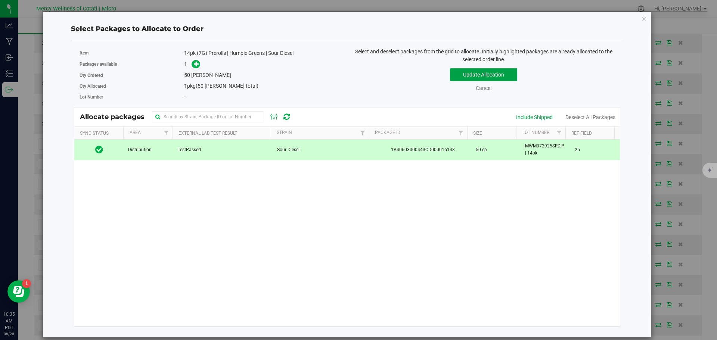
click at [476, 75] on button "Update Allocation" at bounding box center [483, 74] width 67 height 13
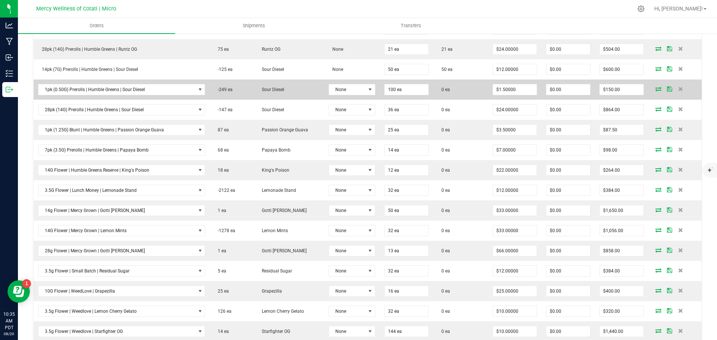
click at [656, 90] on icon at bounding box center [659, 89] width 6 height 4
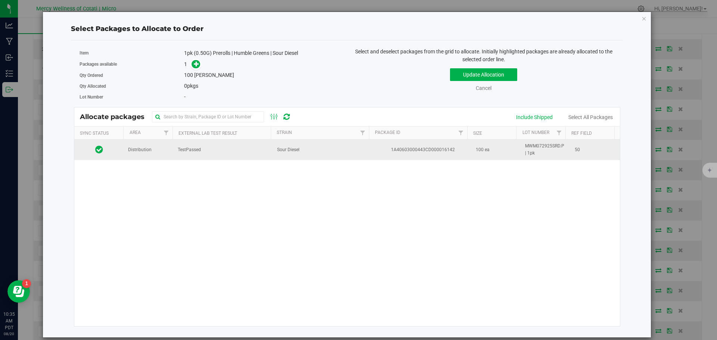
click at [142, 155] on td "Distribution" at bounding box center [149, 150] width 50 height 20
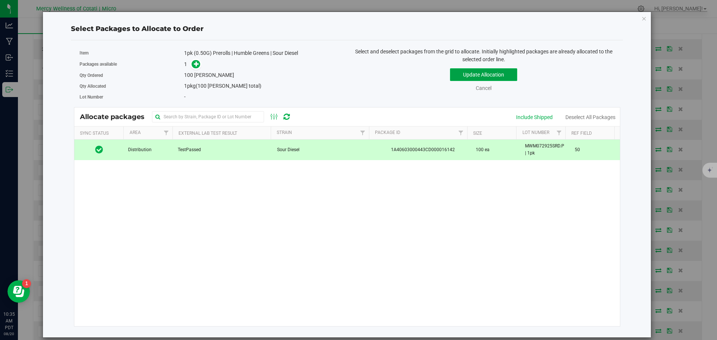
click at [492, 75] on button "Update Allocation" at bounding box center [483, 74] width 67 height 13
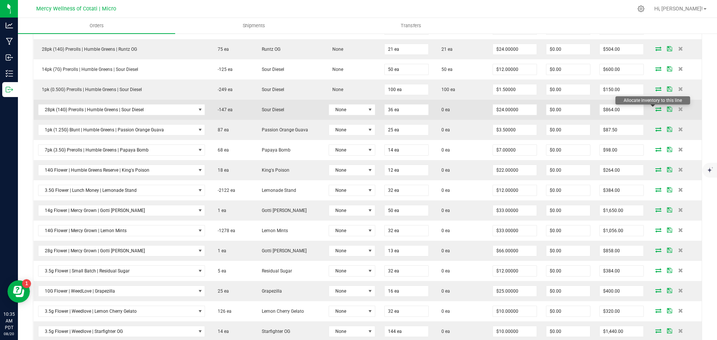
click at [656, 109] on icon at bounding box center [659, 109] width 6 height 4
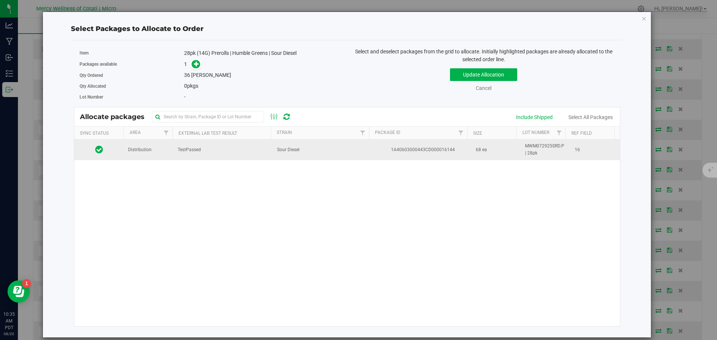
click at [151, 153] on td "Distribution" at bounding box center [149, 150] width 50 height 20
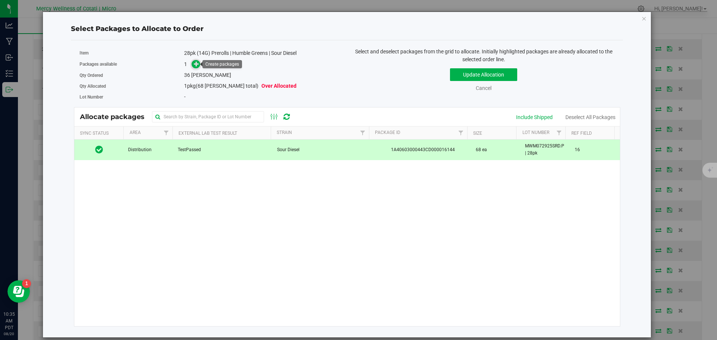
click at [194, 67] on icon at bounding box center [196, 63] width 5 height 5
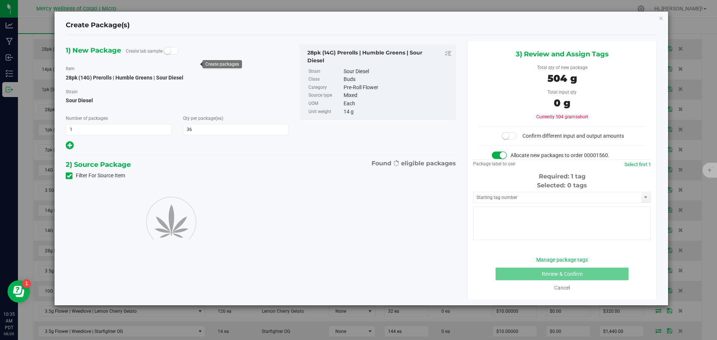
type input "36"
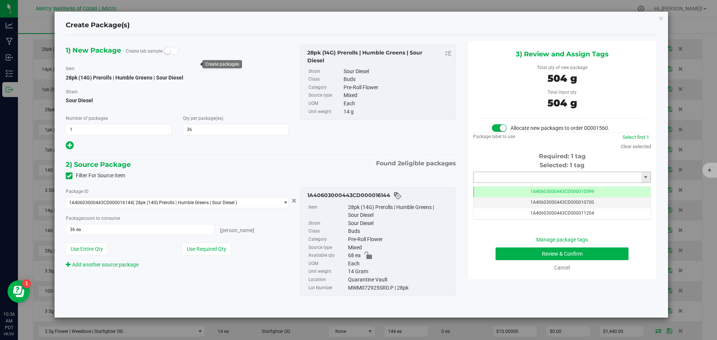
click at [598, 181] on input "text" at bounding box center [558, 177] width 168 height 10
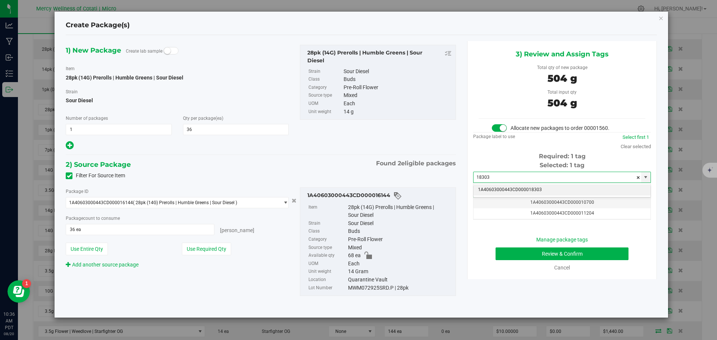
click at [588, 187] on li "1A40603000443CD000018303" at bounding box center [562, 190] width 177 height 11
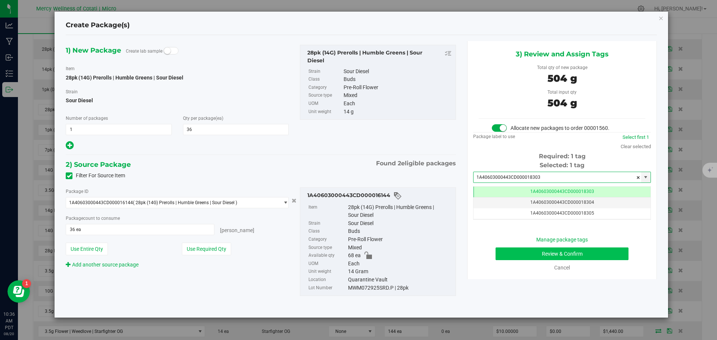
type input "1A40603000443CD000018303"
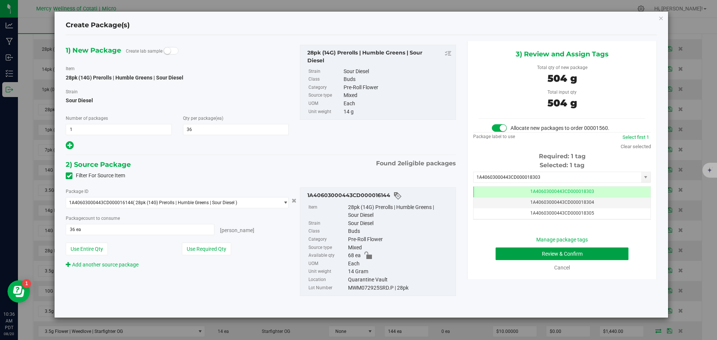
click at [578, 257] on button "Review & Confirm" at bounding box center [562, 254] width 133 height 13
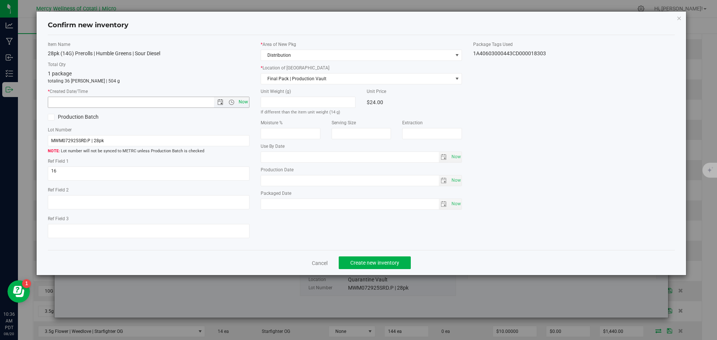
click at [243, 103] on span "Now" at bounding box center [243, 102] width 13 height 11
type input "[DATE] 10:36 AM"
click at [356, 262] on span "Create new inventory" at bounding box center [375, 263] width 49 height 6
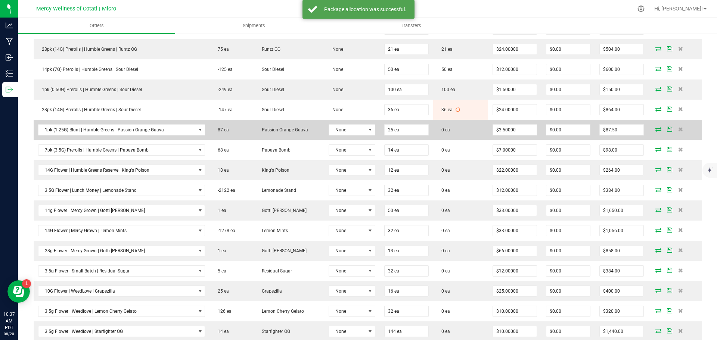
click at [656, 127] on icon at bounding box center [659, 129] width 6 height 4
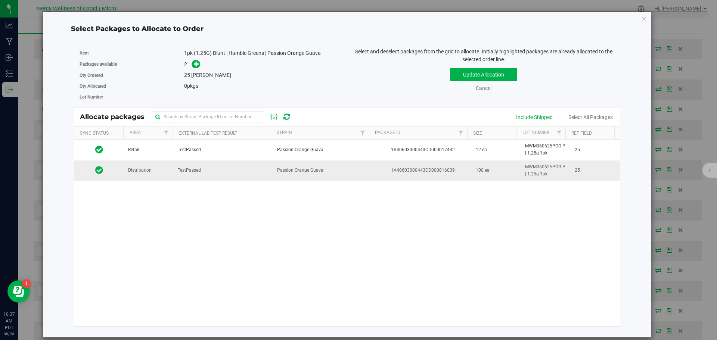
click at [137, 171] on span "Distribution" at bounding box center [140, 170] width 24 height 7
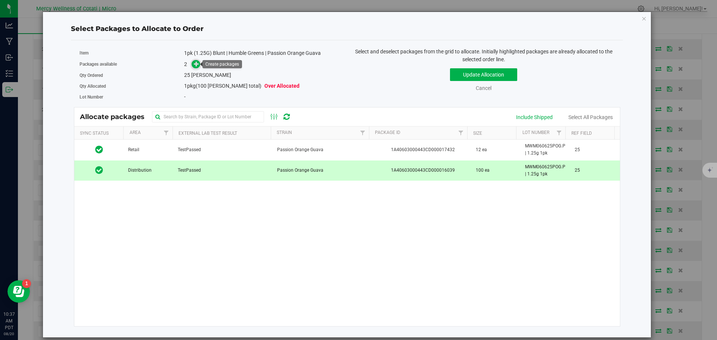
click at [200, 66] on span at bounding box center [196, 64] width 9 height 9
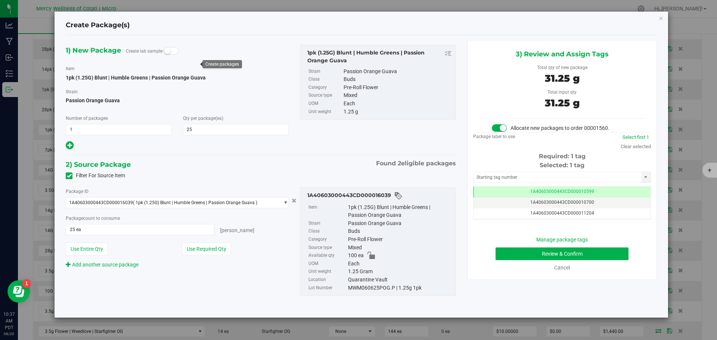
scroll to position [0, 0]
click at [515, 175] on input "text" at bounding box center [558, 177] width 168 height 10
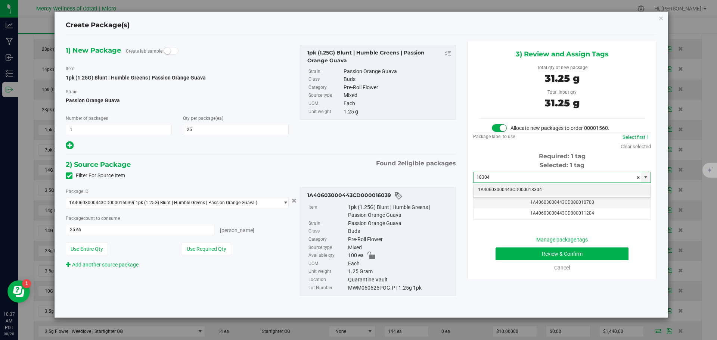
click at [545, 187] on li "1A40603000443CD000018304" at bounding box center [562, 190] width 177 height 11
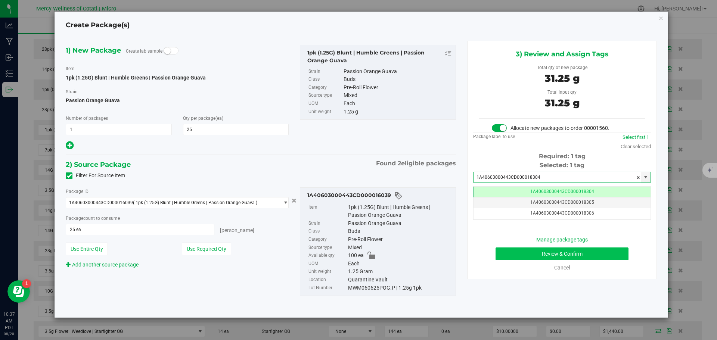
type input "1A40603000443CD000018304"
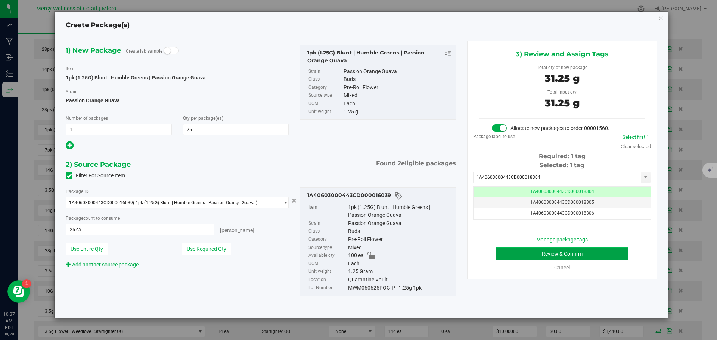
click at [574, 250] on button "Review & Confirm" at bounding box center [562, 254] width 133 height 13
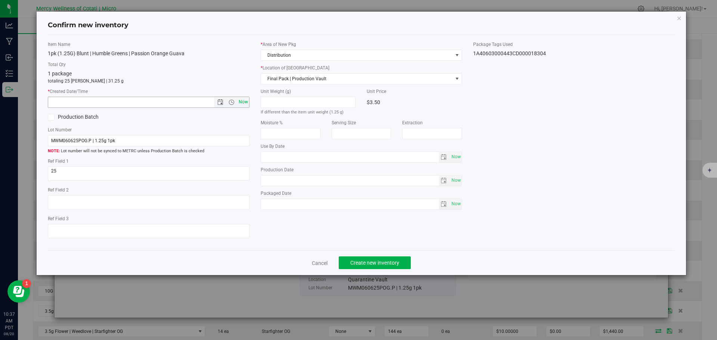
click at [242, 102] on span "Now" at bounding box center [243, 102] width 13 height 11
type input "[DATE] 10:37 AM"
click at [373, 267] on button "Create new inventory" at bounding box center [375, 263] width 72 height 13
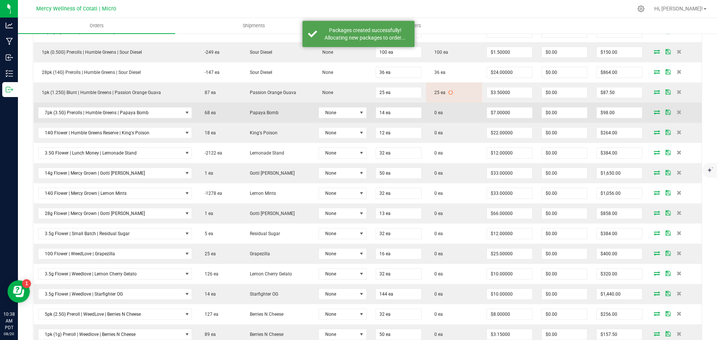
click at [654, 113] on icon at bounding box center [657, 112] width 6 height 4
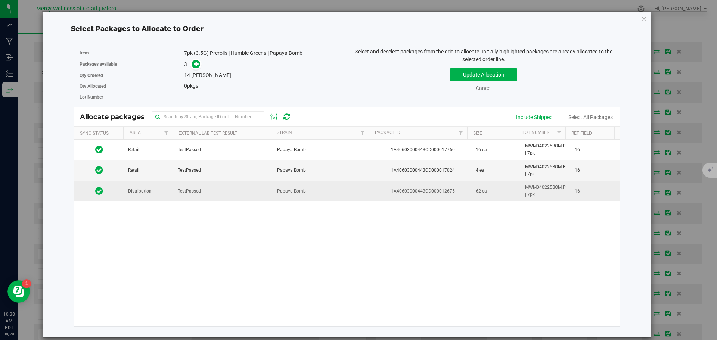
click at [167, 186] on td "Distribution" at bounding box center [149, 191] width 50 height 20
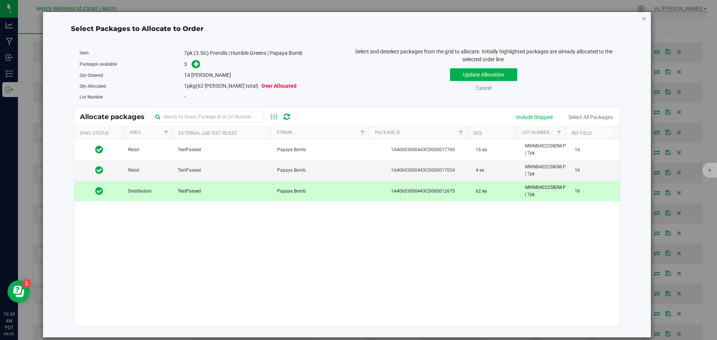
click at [645, 15] on icon "button" at bounding box center [644, 18] width 5 height 9
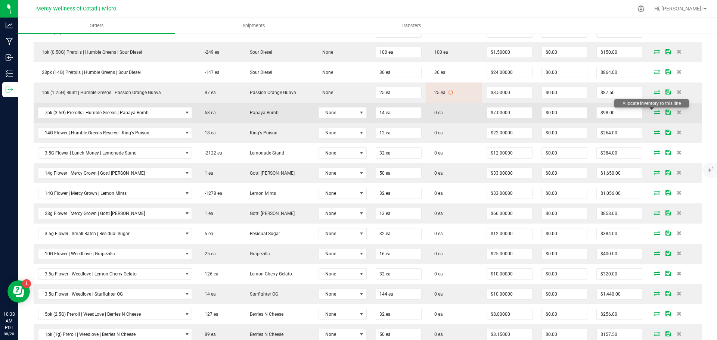
click at [654, 111] on icon at bounding box center [657, 112] width 6 height 4
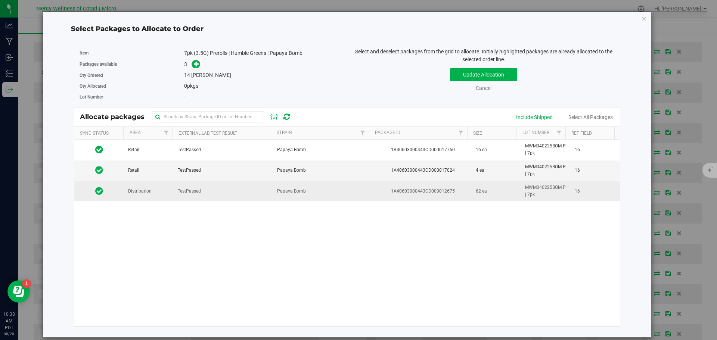
click at [136, 196] on td "Distribution" at bounding box center [149, 191] width 50 height 20
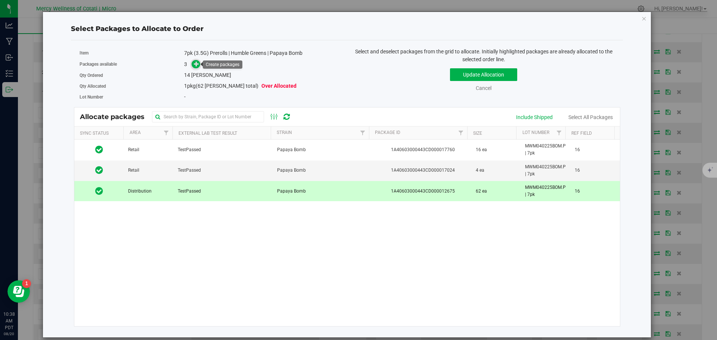
click at [199, 63] on icon at bounding box center [196, 63] width 5 height 5
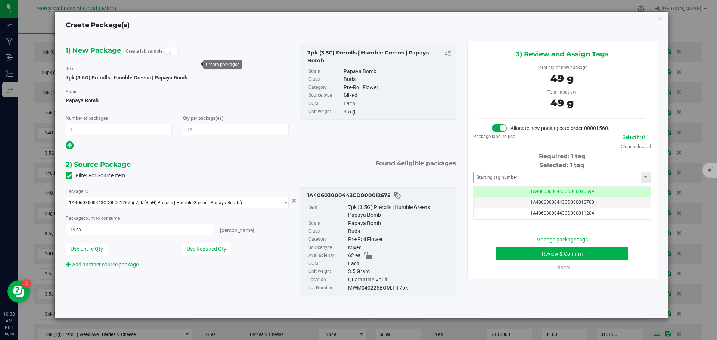
scroll to position [0, 0]
click at [494, 173] on input "text" at bounding box center [558, 177] width 168 height 10
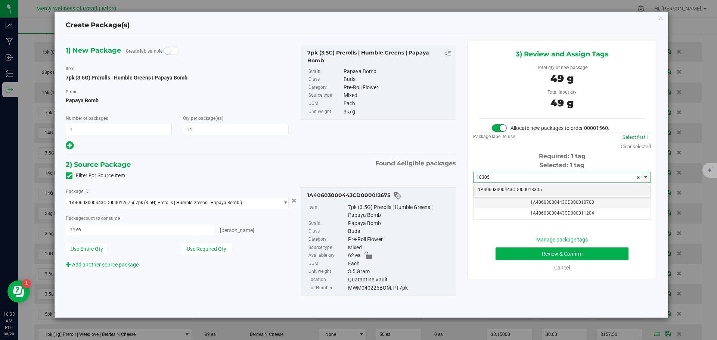
click at [525, 187] on li "1A40603000443CD000018305" at bounding box center [562, 190] width 177 height 11
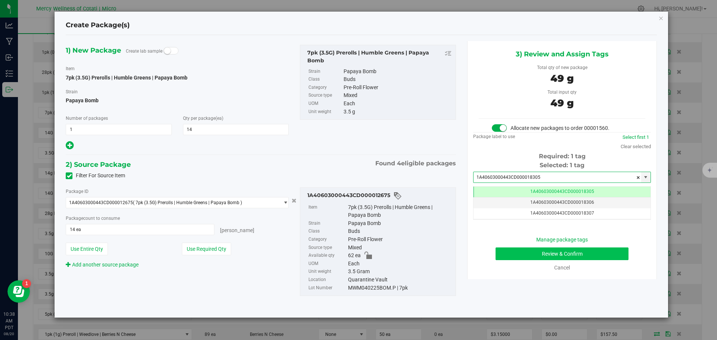
type input "1A40603000443CD000018305"
click at [578, 255] on button "Review & Confirm" at bounding box center [562, 254] width 133 height 13
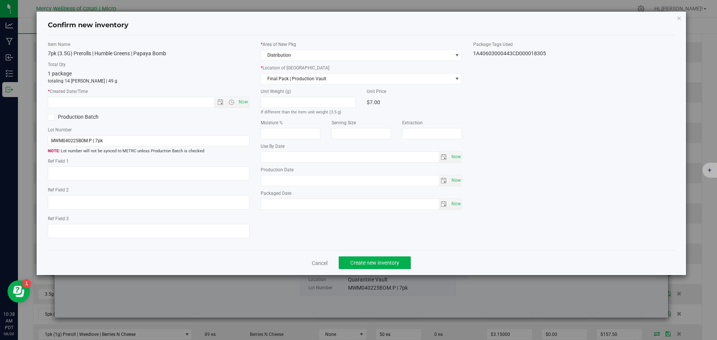
type textarea "16"
click at [241, 100] on span "Now" at bounding box center [243, 102] width 13 height 11
type input "[DATE] 10:38 AM"
click at [367, 262] on span "Create new inventory" at bounding box center [375, 263] width 49 height 6
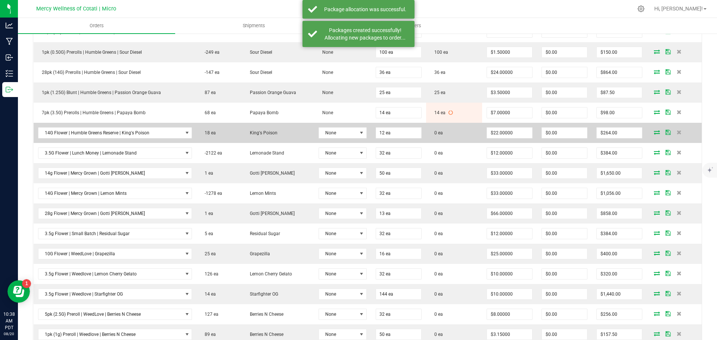
click at [654, 131] on icon at bounding box center [657, 132] width 6 height 4
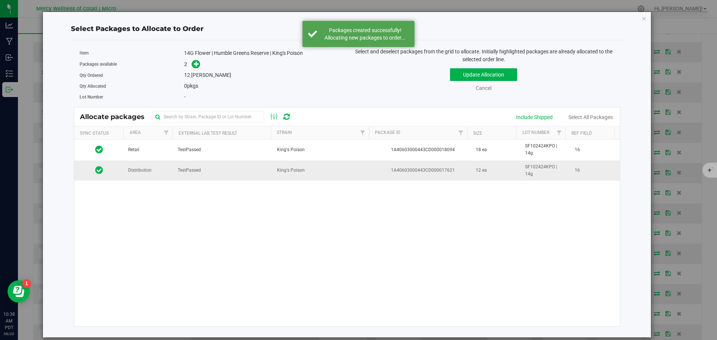
click at [168, 168] on td "Distribution" at bounding box center [149, 171] width 50 height 20
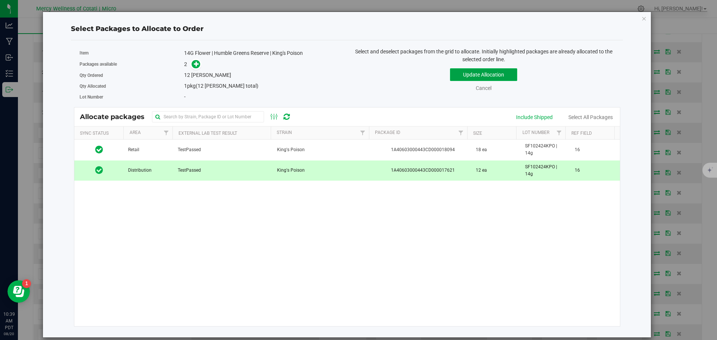
click at [512, 73] on button "Update Allocation" at bounding box center [483, 74] width 67 height 13
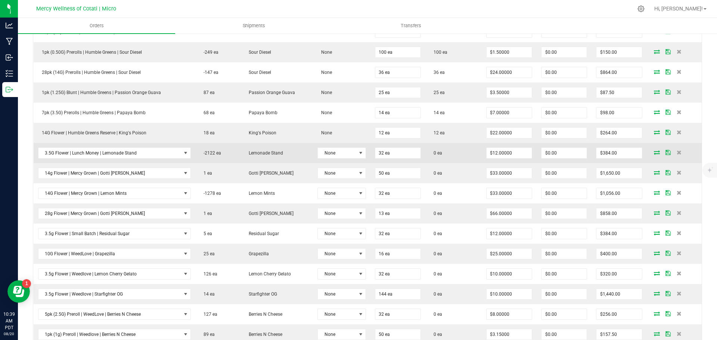
click at [654, 154] on icon at bounding box center [657, 152] width 6 height 4
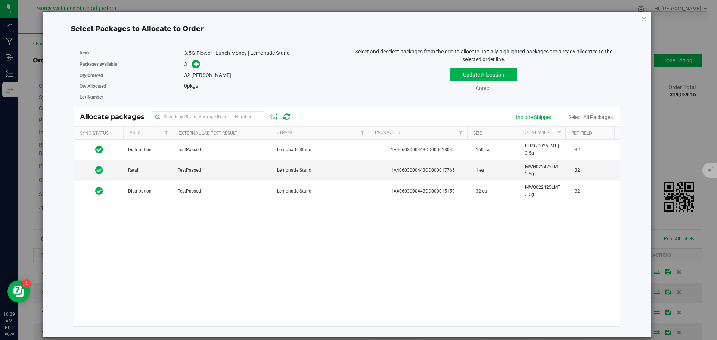
scroll to position [523, 0]
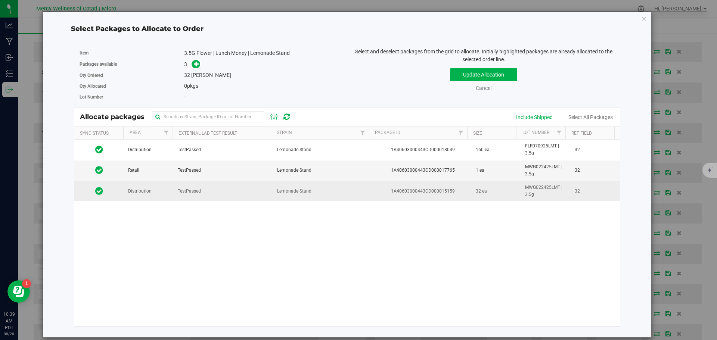
click at [136, 194] on span "Distribution" at bounding box center [140, 191] width 24 height 7
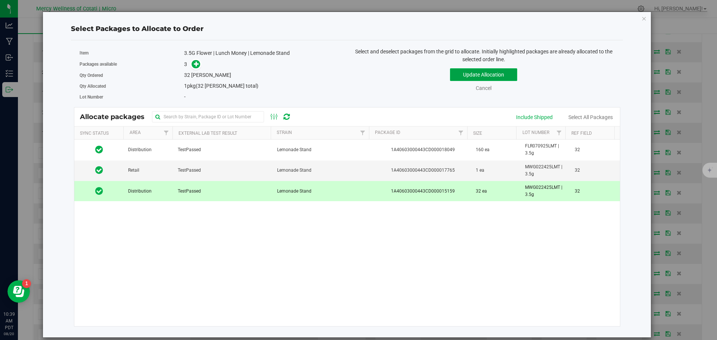
click at [493, 75] on button "Update Allocation" at bounding box center [483, 74] width 67 height 13
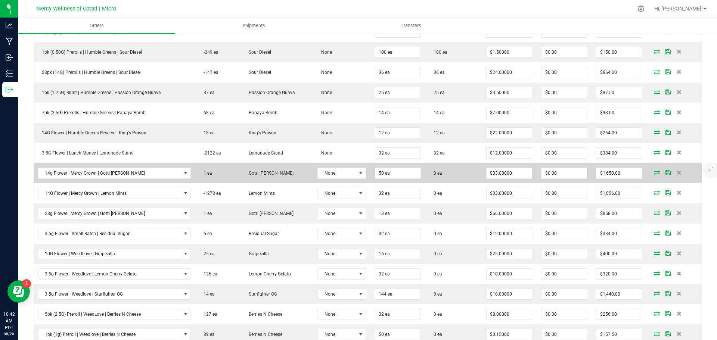
click at [654, 172] on icon at bounding box center [657, 172] width 6 height 4
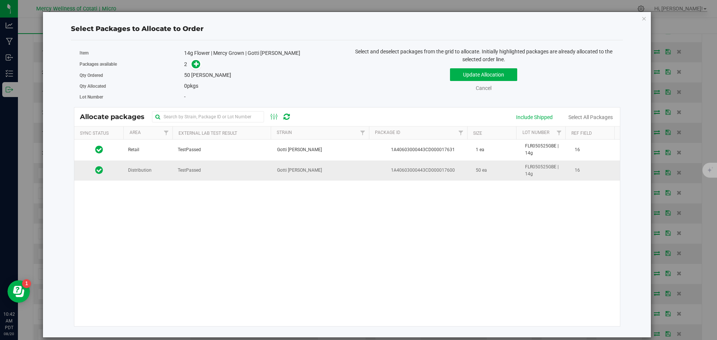
click at [132, 171] on span "Distribution" at bounding box center [140, 170] width 24 height 7
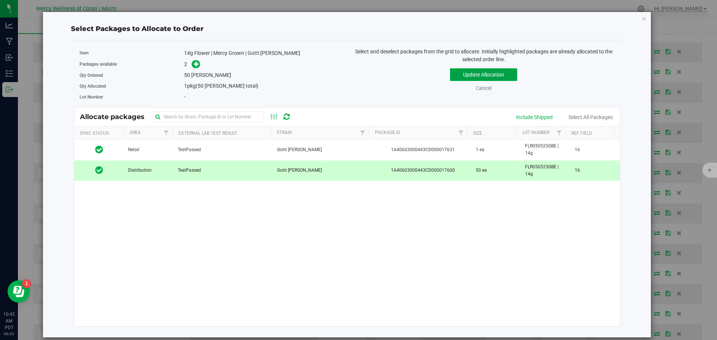
click at [497, 77] on button "Update Allocation" at bounding box center [483, 74] width 67 height 13
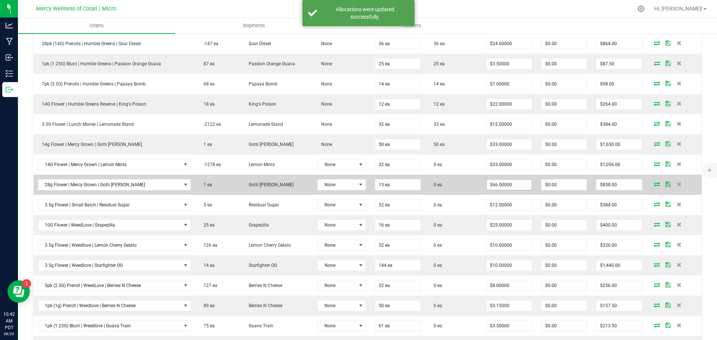
scroll to position [561, 0]
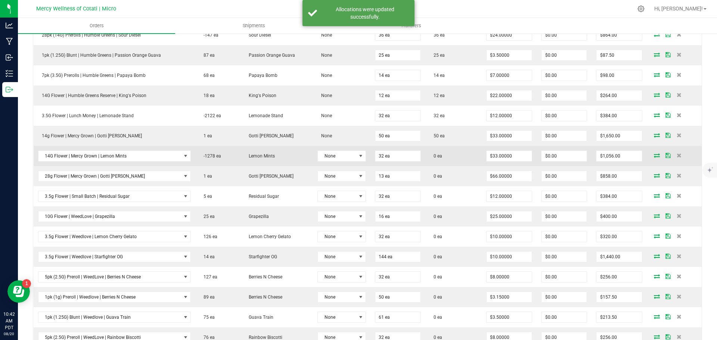
click at [654, 157] on icon at bounding box center [657, 155] width 6 height 4
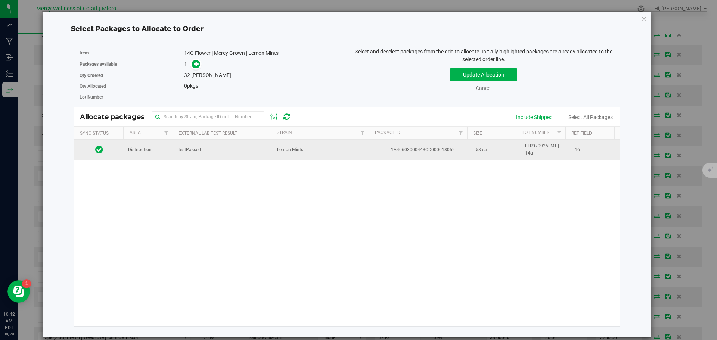
click at [143, 153] on span "Distribution" at bounding box center [140, 149] width 24 height 7
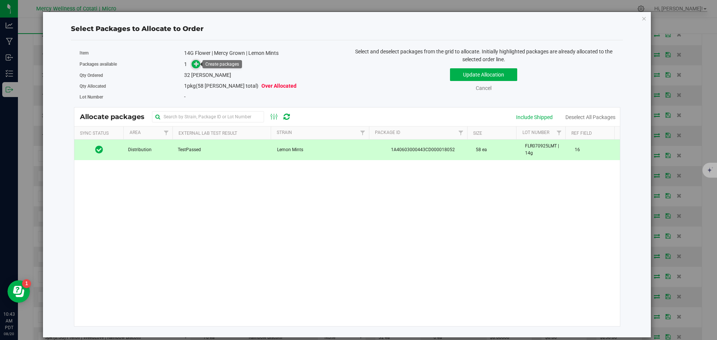
click at [194, 64] on span at bounding box center [196, 64] width 9 height 9
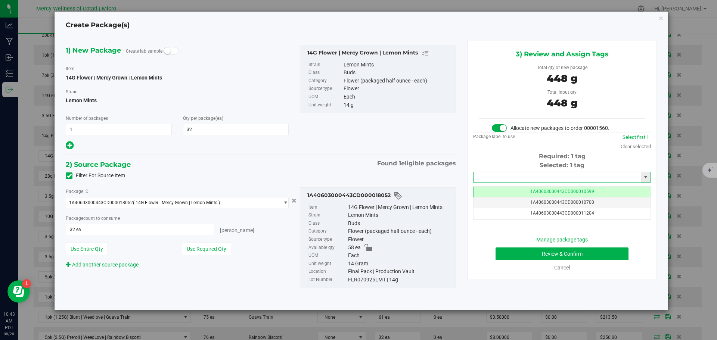
click at [514, 178] on input "text" at bounding box center [558, 177] width 168 height 10
click at [523, 187] on li "1A40603000443CD000018306" at bounding box center [562, 190] width 177 height 11
type input "1A40603000443CD000018306"
click at [552, 254] on button "Review & Confirm" at bounding box center [562, 254] width 133 height 13
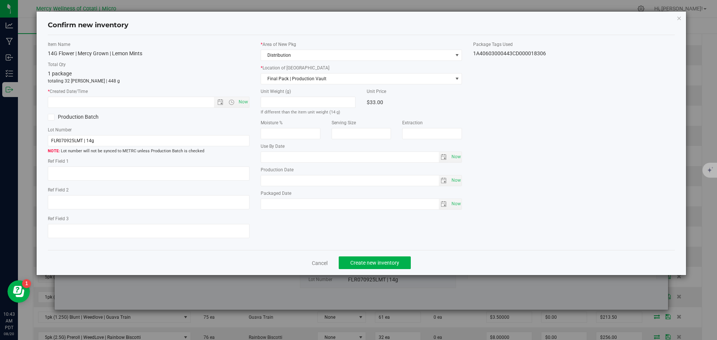
type textarea "16"
type input "2026-08-01"
click at [243, 103] on span "Now" at bounding box center [243, 102] width 13 height 11
type input "8/20/2025 10:43 AM"
click at [388, 263] on span "Create new inventory" at bounding box center [375, 263] width 49 height 6
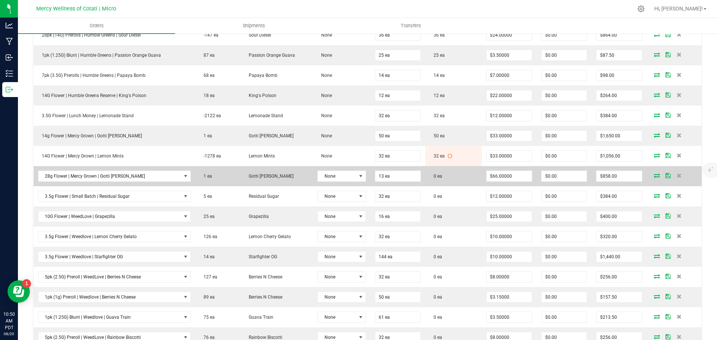
click at [654, 177] on icon at bounding box center [657, 175] width 6 height 4
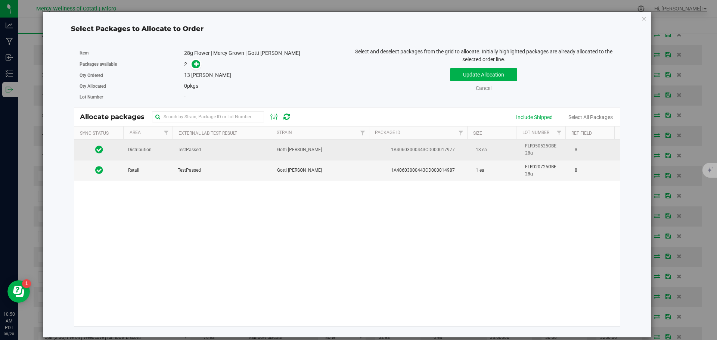
click at [140, 151] on span "Distribution" at bounding box center [140, 149] width 24 height 7
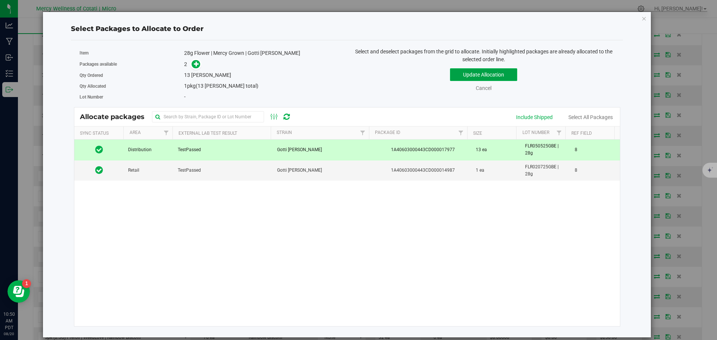
click at [503, 76] on button "Update Allocation" at bounding box center [483, 74] width 67 height 13
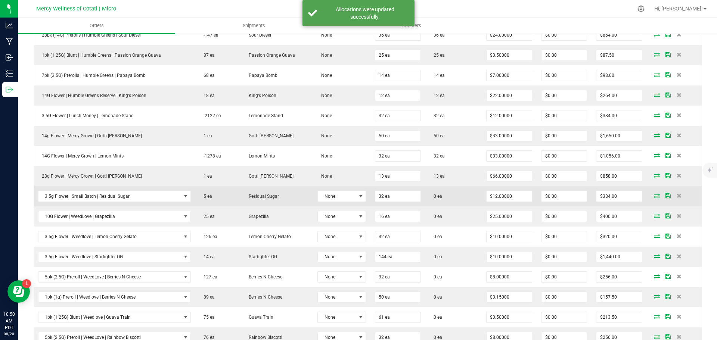
click at [654, 196] on icon at bounding box center [657, 196] width 6 height 4
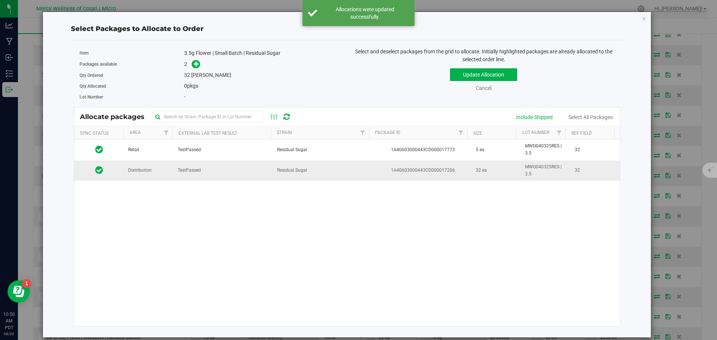
click at [165, 167] on td "Distribution" at bounding box center [149, 171] width 50 height 20
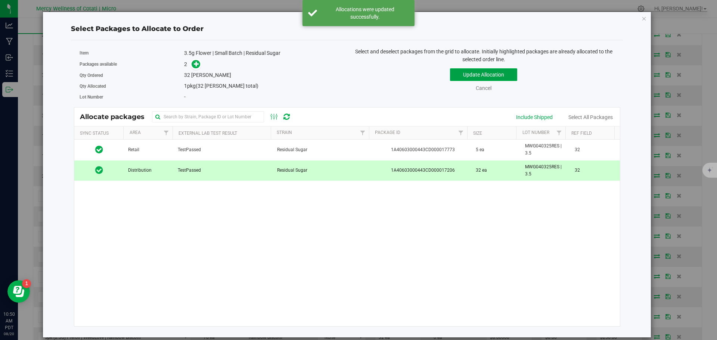
click at [498, 74] on button "Update Allocation" at bounding box center [483, 74] width 67 height 13
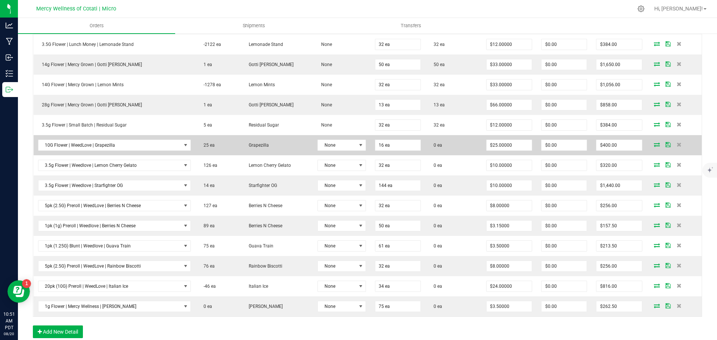
scroll to position [635, 0]
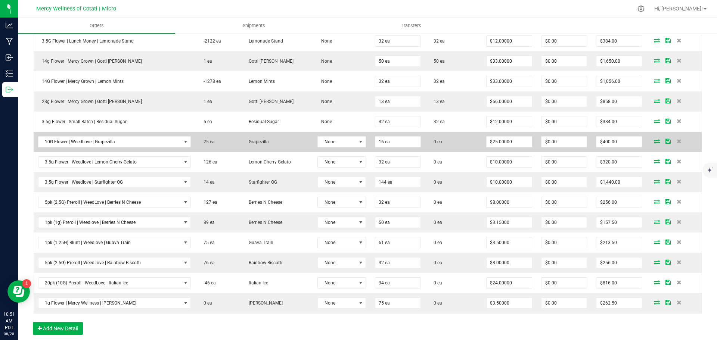
click at [654, 139] on icon at bounding box center [657, 141] width 6 height 4
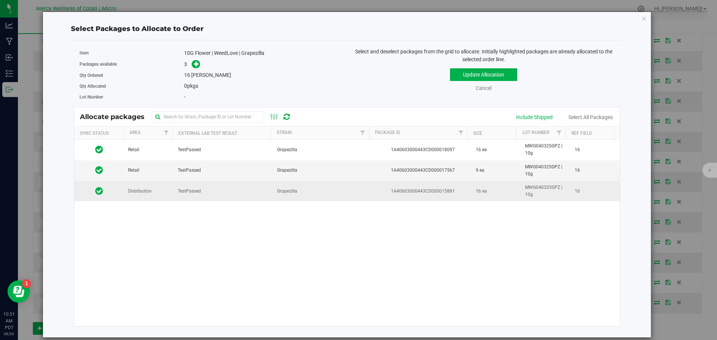
click at [112, 186] on td at bounding box center [99, 191] width 50 height 20
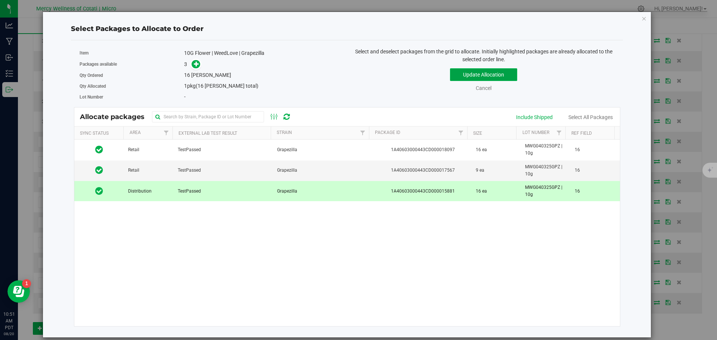
click at [495, 80] on button "Update Allocation" at bounding box center [483, 74] width 67 height 13
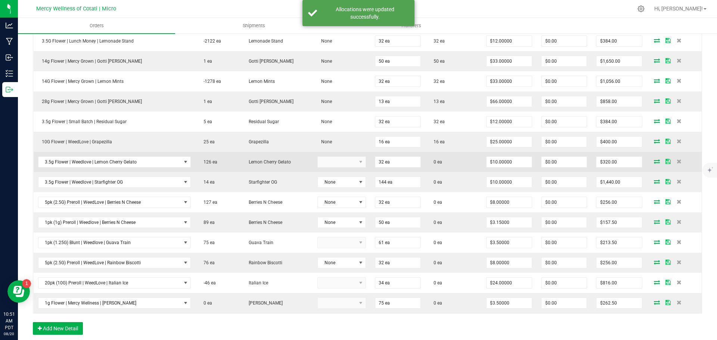
click at [654, 161] on icon at bounding box center [657, 161] width 6 height 4
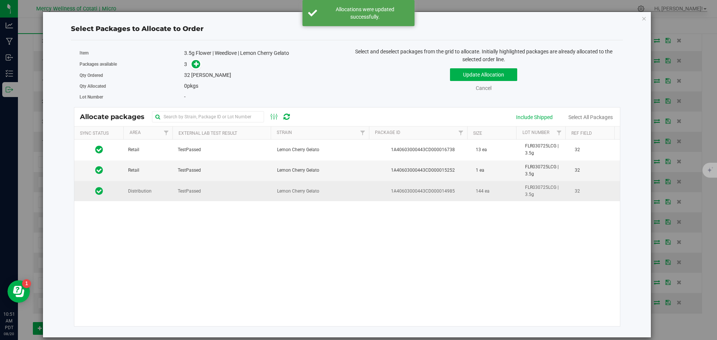
click at [138, 195] on span "Distribution" at bounding box center [140, 191] width 24 height 7
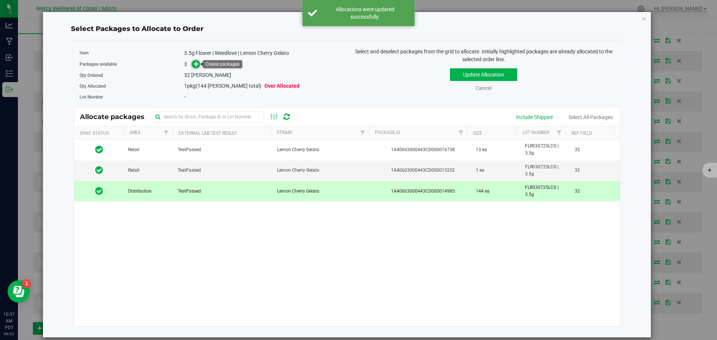
click at [196, 62] on icon at bounding box center [196, 63] width 5 height 5
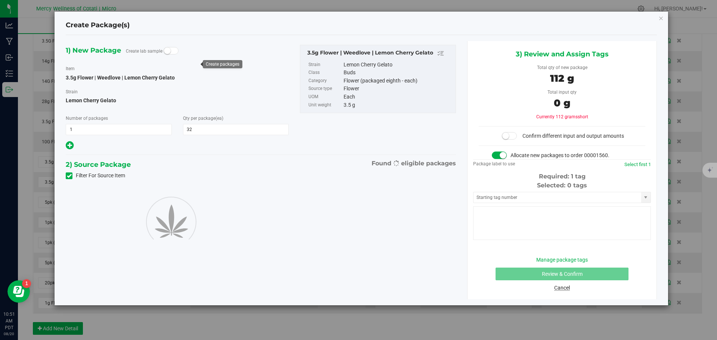
type input "32"
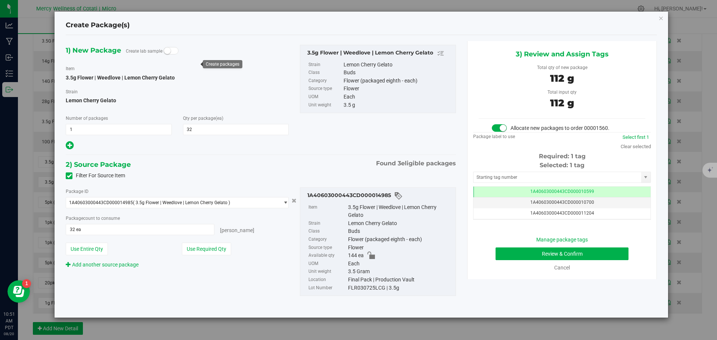
scroll to position [0, 0]
click at [541, 178] on input "text" at bounding box center [558, 177] width 168 height 10
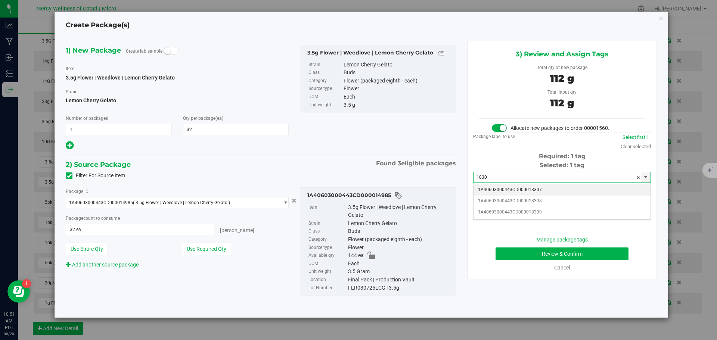
click at [537, 189] on li "1A40603000443CD000018307" at bounding box center [562, 190] width 177 height 11
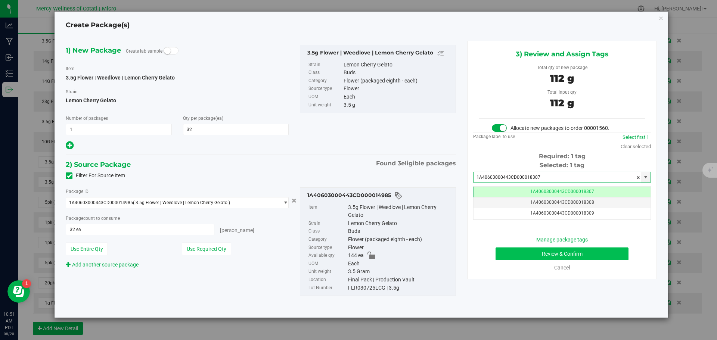
type input "1A40603000443CD000018307"
click at [565, 251] on button "Review & Confirm" at bounding box center [562, 254] width 133 height 13
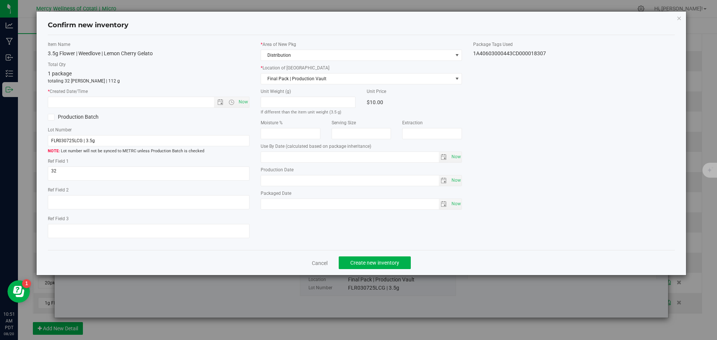
type input "2026-04-09"
click at [243, 100] on span "Now" at bounding box center [243, 102] width 13 height 11
type input "8/20/2025 10:51 AM"
click at [387, 265] on span "Create new inventory" at bounding box center [375, 263] width 49 height 6
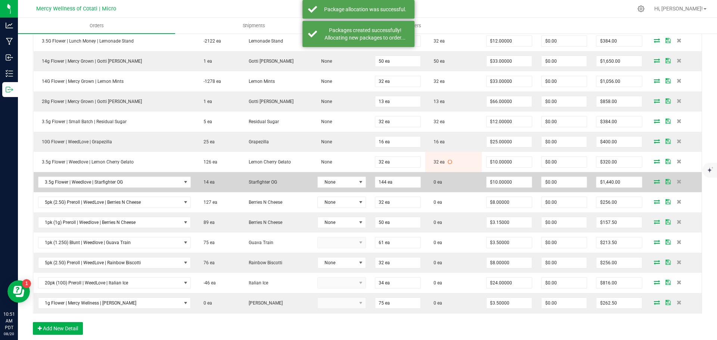
click at [654, 180] on icon at bounding box center [657, 181] width 6 height 4
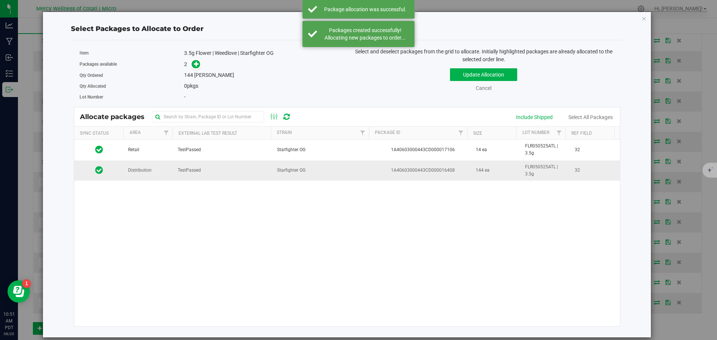
click at [141, 171] on span "Distribution" at bounding box center [140, 170] width 24 height 7
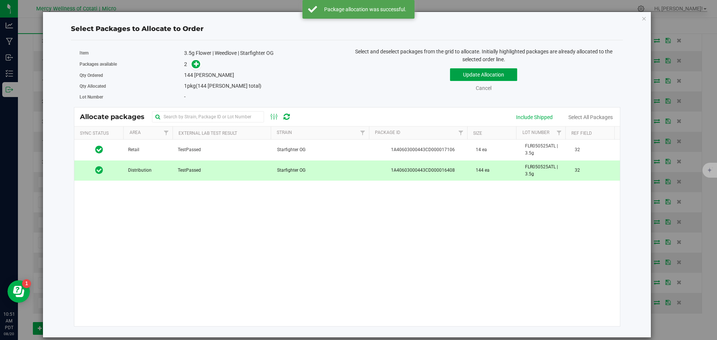
click at [492, 72] on button "Update Allocation" at bounding box center [483, 74] width 67 height 13
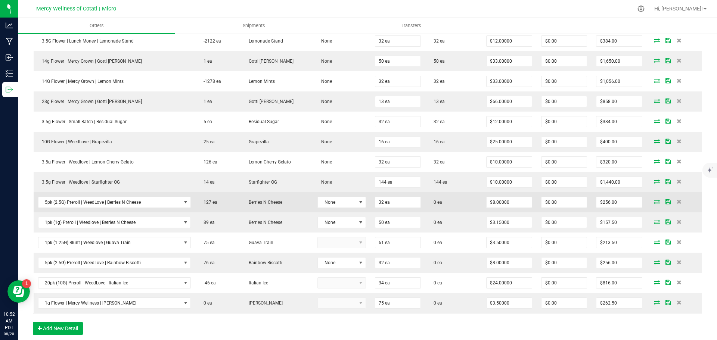
click at [654, 203] on icon at bounding box center [657, 202] width 6 height 4
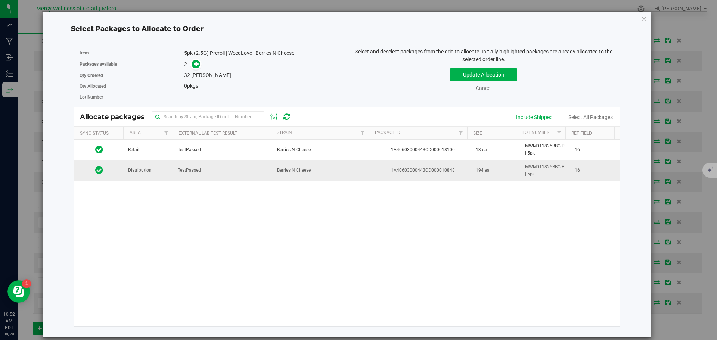
click at [130, 178] on td "Distribution" at bounding box center [149, 171] width 50 height 20
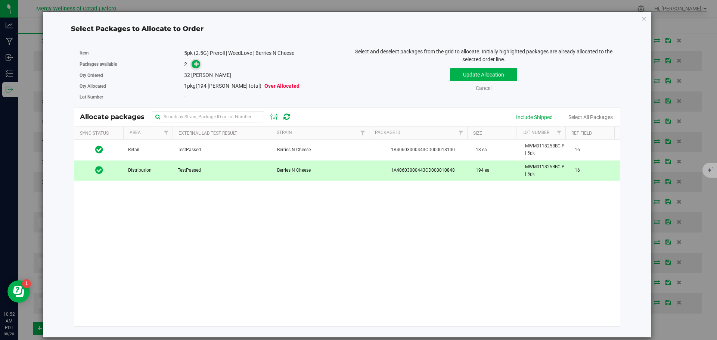
click at [195, 65] on icon at bounding box center [196, 63] width 5 height 5
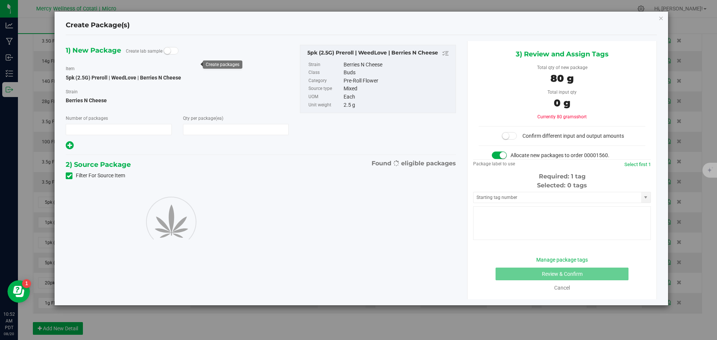
type input "1"
type input "32"
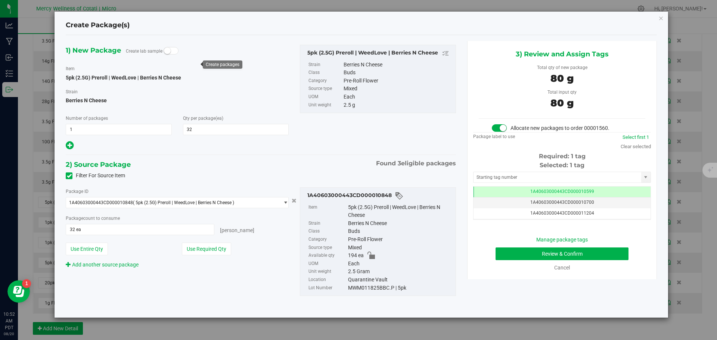
click at [497, 171] on div "Selected: 1 tag Tag 1A40603000443CD000010599 1A40603000443CD000010700 1A4060300…" at bounding box center [562, 190] width 178 height 59
click at [497, 174] on input "text" at bounding box center [558, 177] width 168 height 10
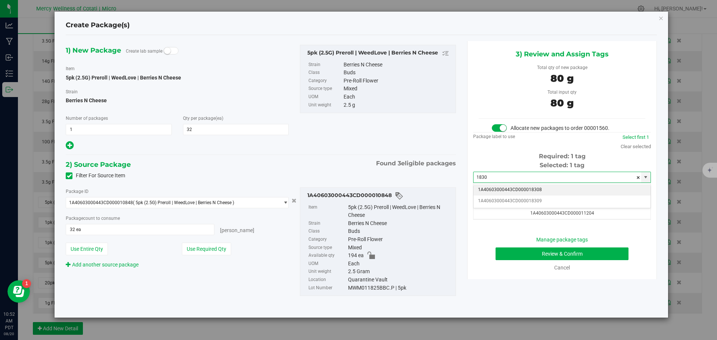
click at [507, 188] on li "1A40603000443CD000018308" at bounding box center [562, 190] width 177 height 11
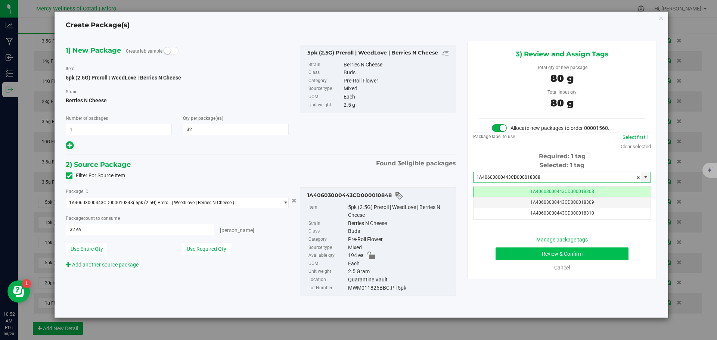
type input "1A40603000443CD000018308"
click at [592, 257] on button "Review & Confirm" at bounding box center [562, 254] width 133 height 13
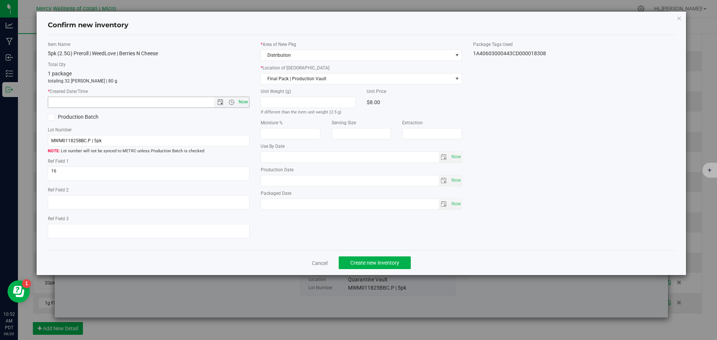
click at [246, 105] on span "Now" at bounding box center [243, 102] width 13 height 11
type input "8/20/2025 10:52 AM"
click at [391, 261] on span "Create new inventory" at bounding box center [375, 263] width 49 height 6
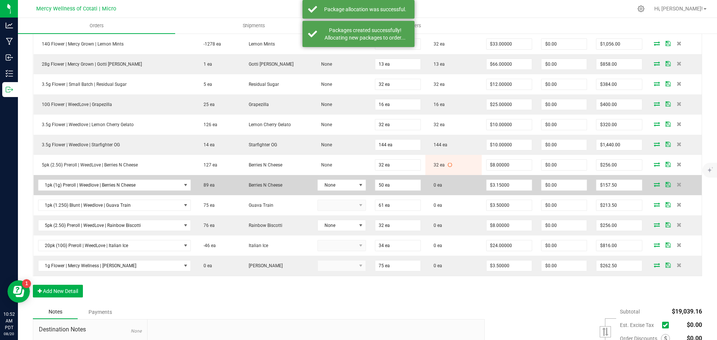
click at [654, 185] on icon at bounding box center [657, 184] width 6 height 4
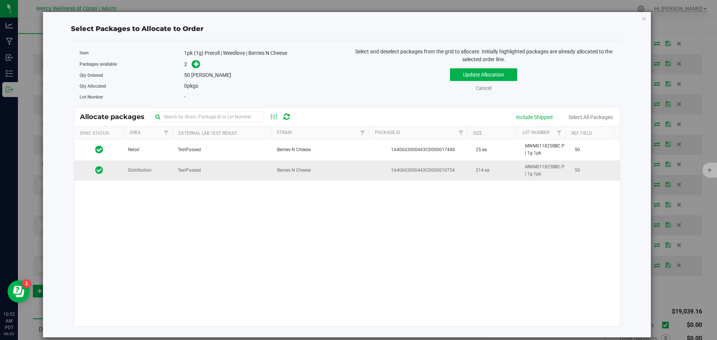
click at [148, 173] on span "Distribution" at bounding box center [140, 170] width 24 height 7
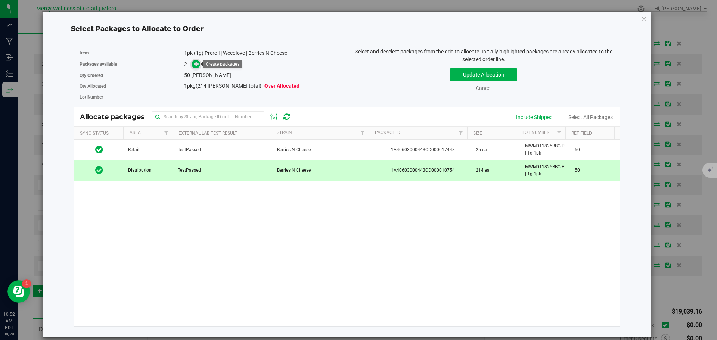
click at [197, 64] on icon at bounding box center [196, 63] width 5 height 5
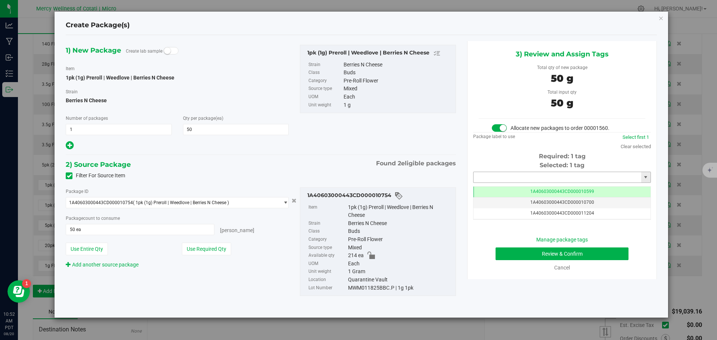
click at [522, 175] on input "text" at bounding box center [558, 177] width 168 height 10
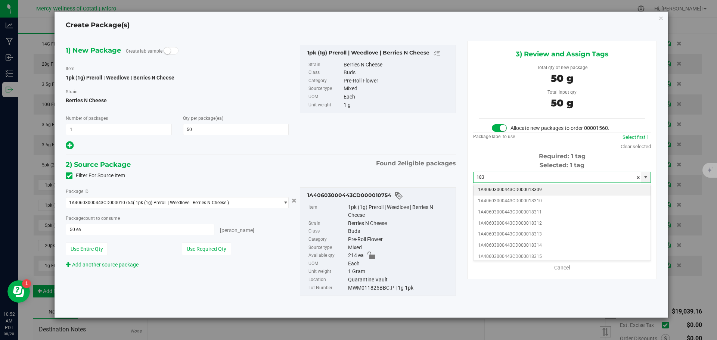
click at [535, 191] on li "1A40603000443CD000018309" at bounding box center [562, 190] width 177 height 11
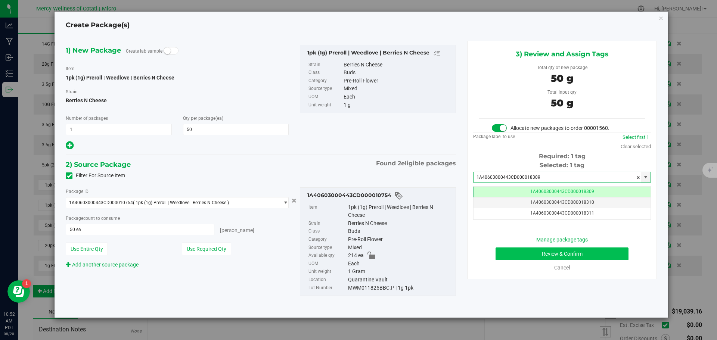
type input "1A40603000443CD000018309"
click at [589, 249] on button "Review & Confirm" at bounding box center [562, 254] width 133 height 13
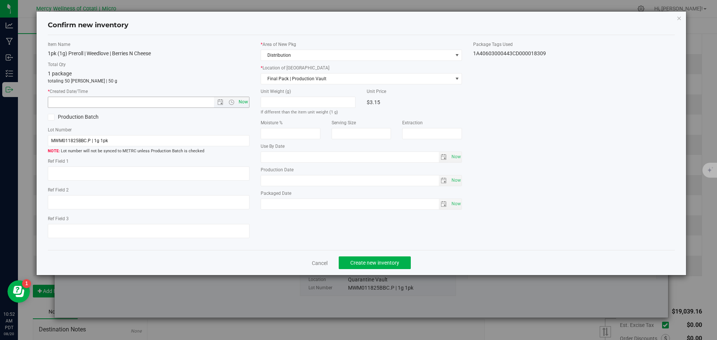
type textarea "50"
click at [243, 99] on span "Now" at bounding box center [243, 102] width 13 height 11
type input "8/20/2025 10:52 AM"
click at [386, 260] on span "Create new inventory" at bounding box center [375, 263] width 49 height 6
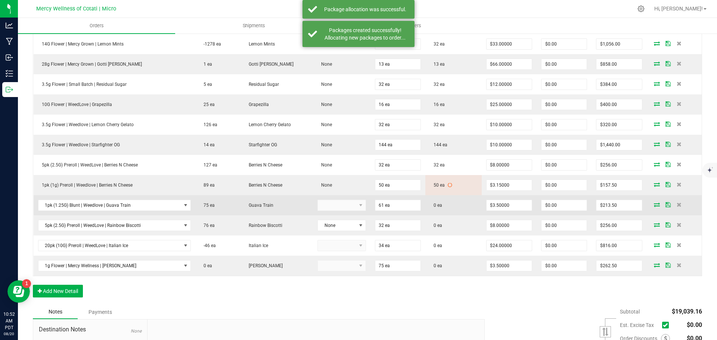
click at [654, 203] on icon at bounding box center [657, 205] width 6 height 4
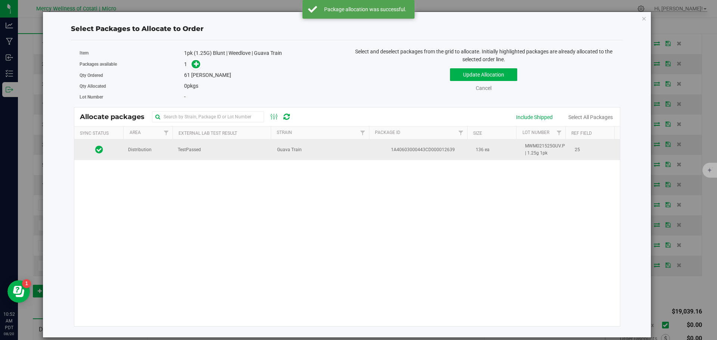
click at [147, 155] on td "Distribution" at bounding box center [149, 150] width 50 height 20
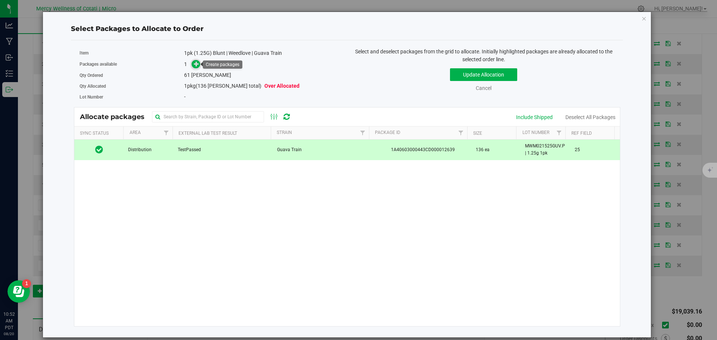
click at [197, 63] on icon at bounding box center [196, 63] width 5 height 5
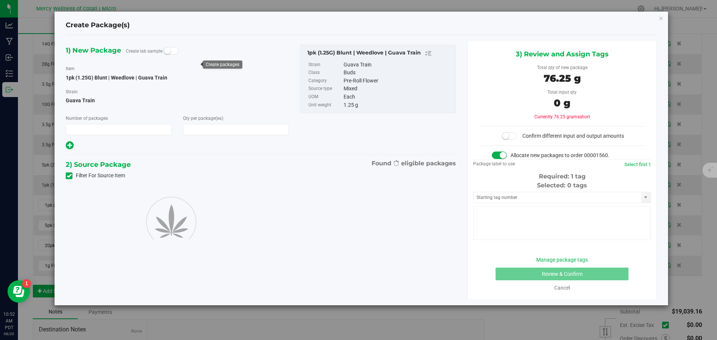
type input "1"
type input "61"
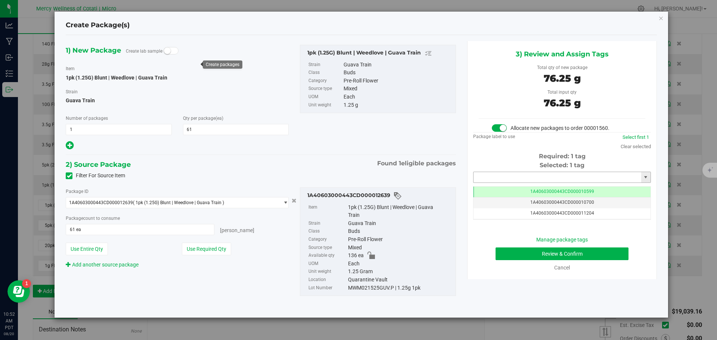
click at [559, 178] on input "text" at bounding box center [558, 177] width 168 height 10
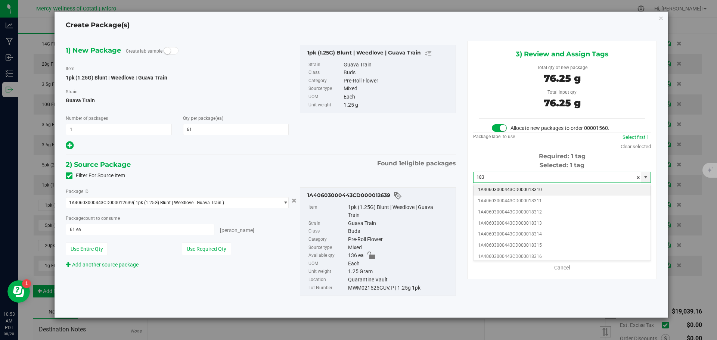
click at [553, 186] on li "1A40603000443CD000018310" at bounding box center [562, 190] width 177 height 11
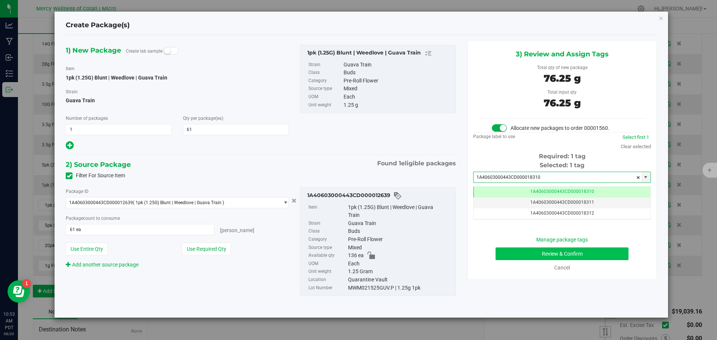
type input "1A40603000443CD000018310"
click at [611, 256] on button "Review & Confirm" at bounding box center [562, 254] width 133 height 13
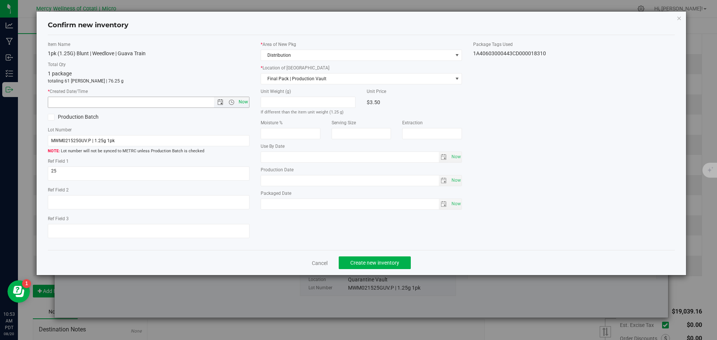
click at [246, 101] on span "Now" at bounding box center [243, 102] width 13 height 11
type input "8/20/2025 10:53 AM"
click at [380, 259] on button "Create new inventory" at bounding box center [375, 263] width 72 height 13
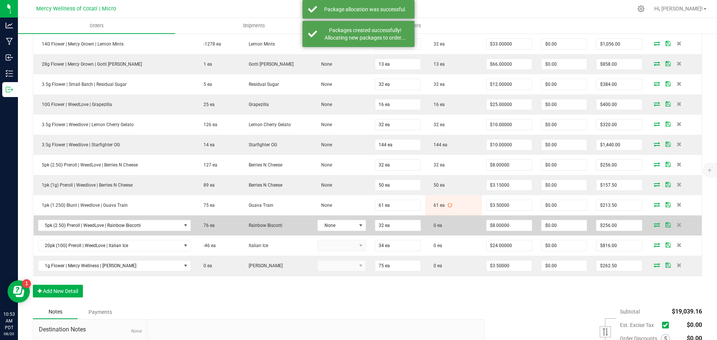
click at [654, 223] on icon at bounding box center [657, 225] width 6 height 4
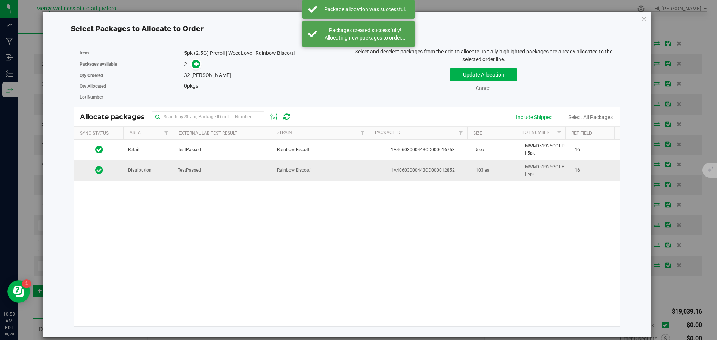
click at [152, 177] on td "Distribution" at bounding box center [149, 171] width 50 height 20
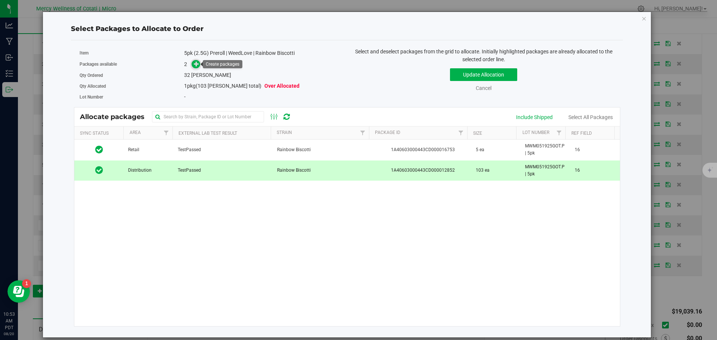
click at [195, 64] on icon at bounding box center [196, 63] width 5 height 5
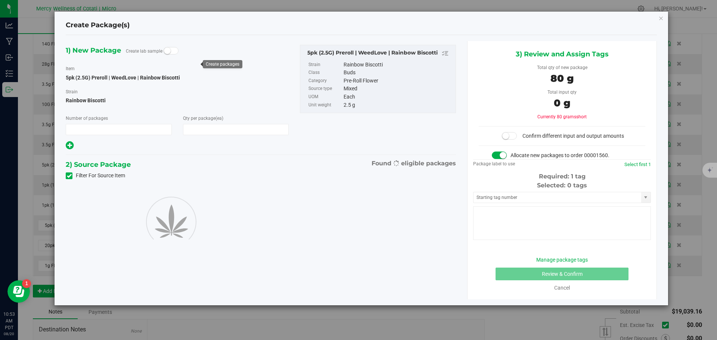
type input "1"
type input "32"
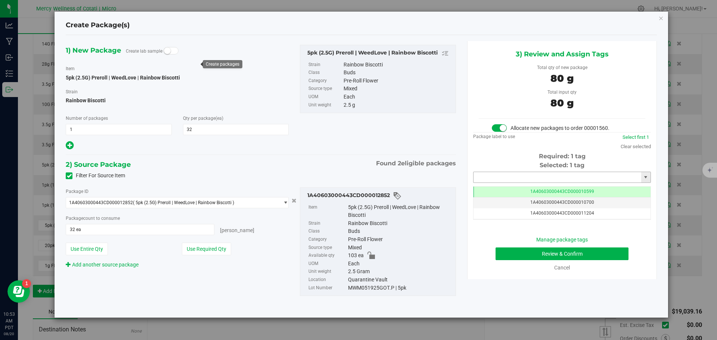
click at [503, 175] on input "text" at bounding box center [558, 177] width 168 height 10
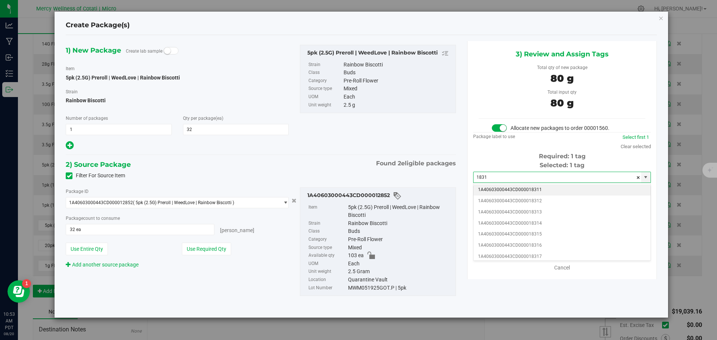
click at [516, 189] on li "1A40603000443CD000018311" at bounding box center [562, 190] width 177 height 11
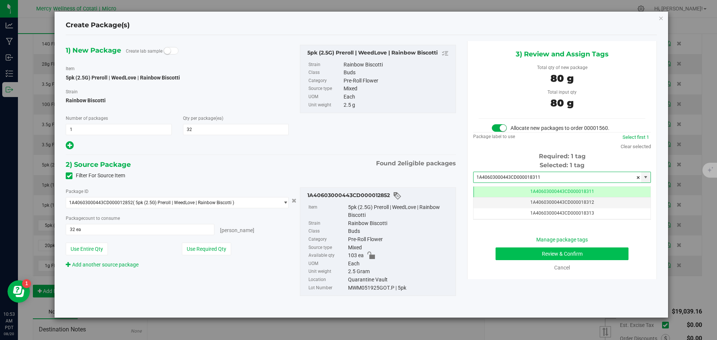
type input "1A40603000443CD000018311"
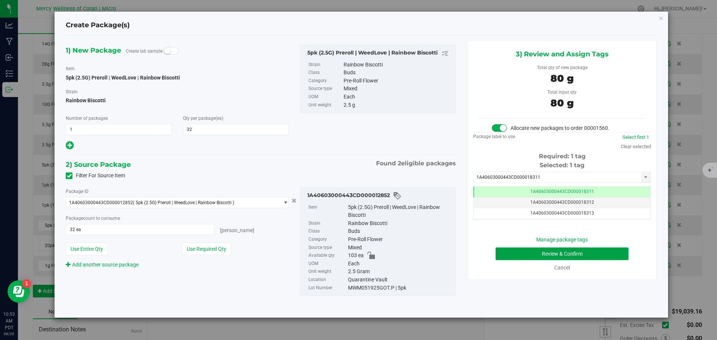
click at [576, 256] on button "Review & Confirm" at bounding box center [562, 254] width 133 height 13
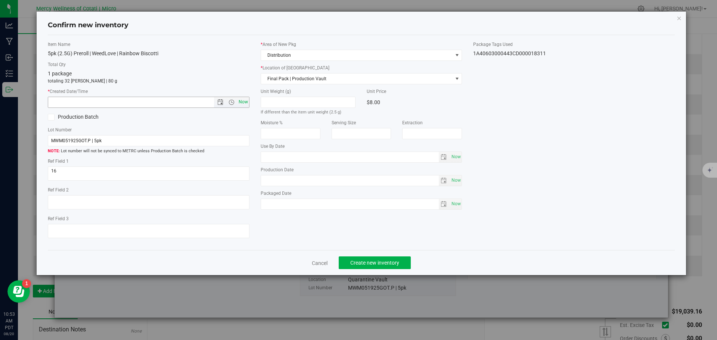
click at [244, 98] on span "Now" at bounding box center [243, 102] width 13 height 11
type input "8/20/2025 10:53 AM"
click at [373, 263] on span "Create new inventory" at bounding box center [375, 263] width 49 height 6
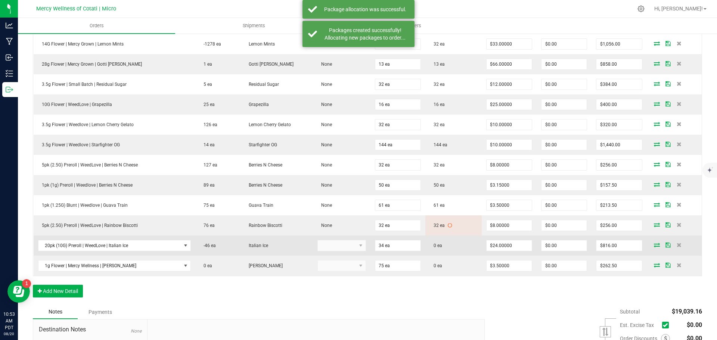
click at [652, 243] on span at bounding box center [657, 245] width 11 height 4
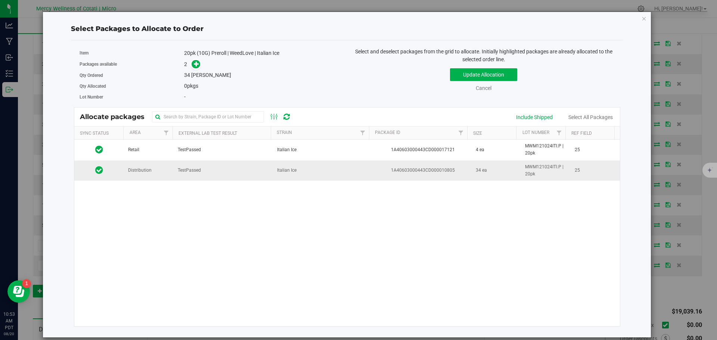
click at [155, 173] on td "Distribution" at bounding box center [149, 171] width 50 height 20
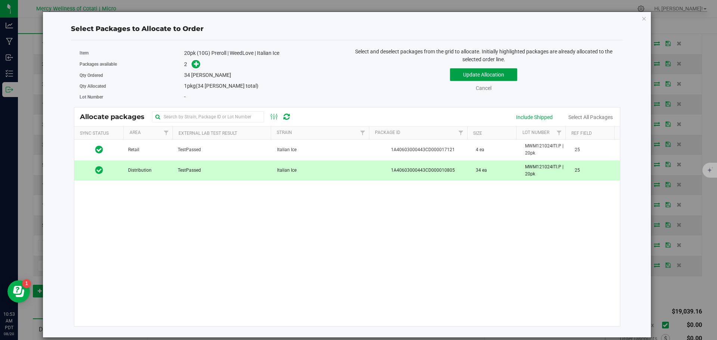
click at [497, 74] on button "Update Allocation" at bounding box center [483, 74] width 67 height 13
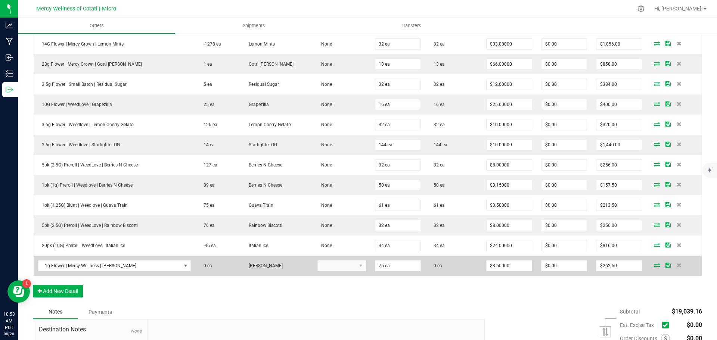
click at [654, 265] on icon at bounding box center [657, 265] width 6 height 4
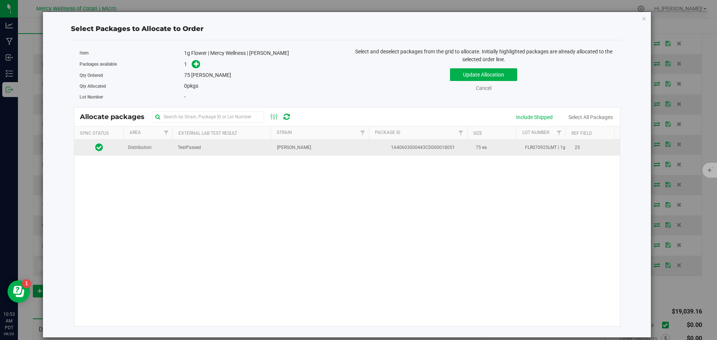
click at [151, 150] on td "Distribution" at bounding box center [149, 148] width 50 height 16
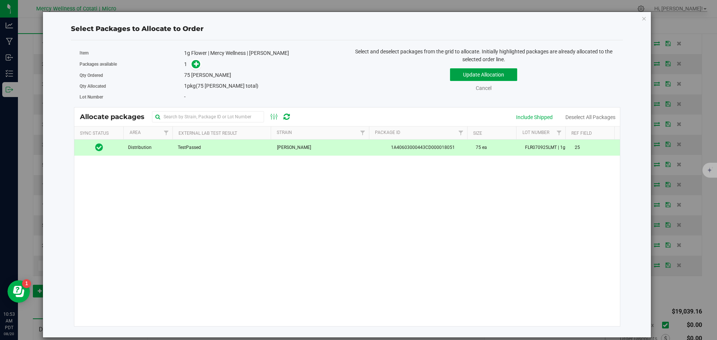
click at [469, 73] on button "Update Allocation" at bounding box center [483, 74] width 67 height 13
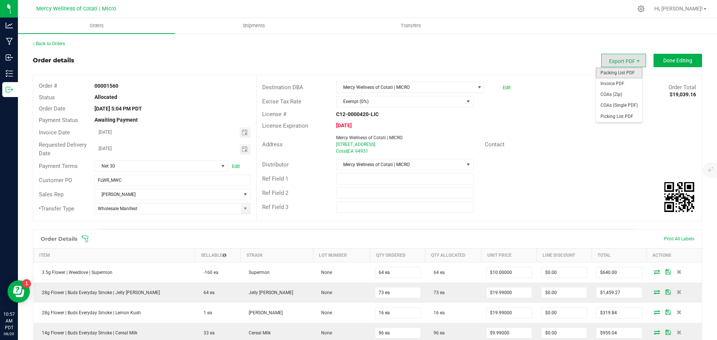
click at [614, 70] on span "Packing List PDF" at bounding box center [619, 73] width 46 height 11
click at [246, 150] on span "Toggle calendar" at bounding box center [245, 149] width 6 height 6
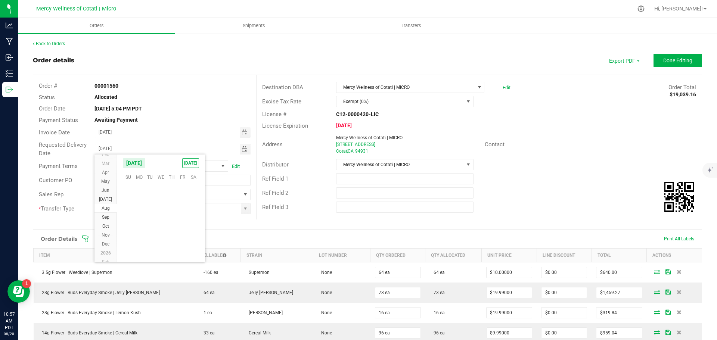
scroll to position [121111, 0]
click at [171, 224] on span "21" at bounding box center [171, 223] width 11 height 12
type input "08/21/2025"
click at [664, 62] on span "Done Editing" at bounding box center [678, 61] width 29 height 6
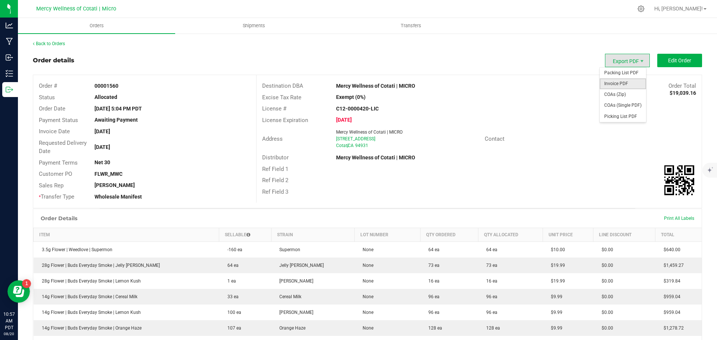
click at [623, 86] on span "Invoice PDF" at bounding box center [623, 83] width 46 height 11
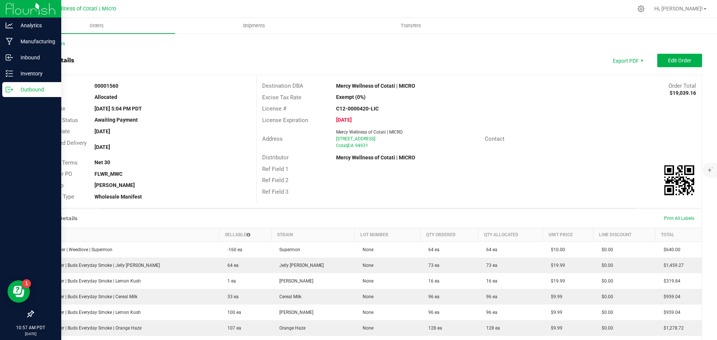
click at [31, 86] on p "Outbound" at bounding box center [35, 89] width 45 height 9
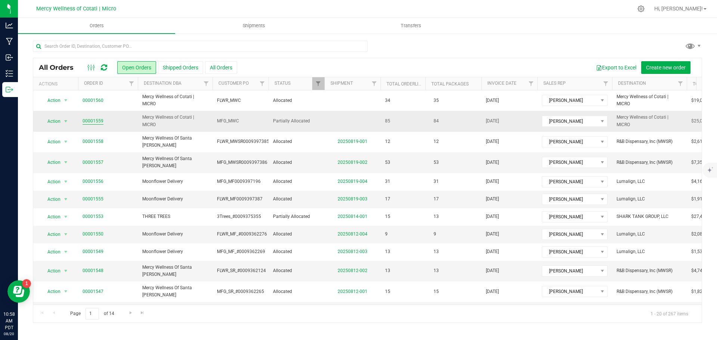
click at [99, 120] on link "00001559" at bounding box center [93, 121] width 21 height 7
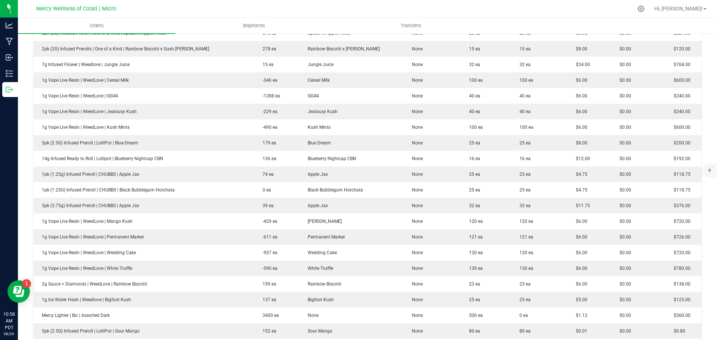
scroll to position [1345, 0]
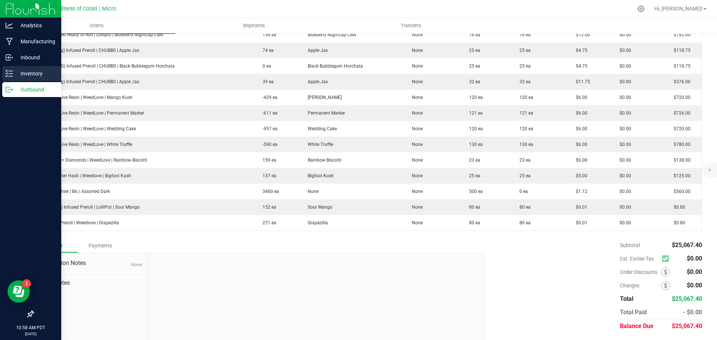
click at [42, 75] on p "Inventory" at bounding box center [35, 73] width 45 height 9
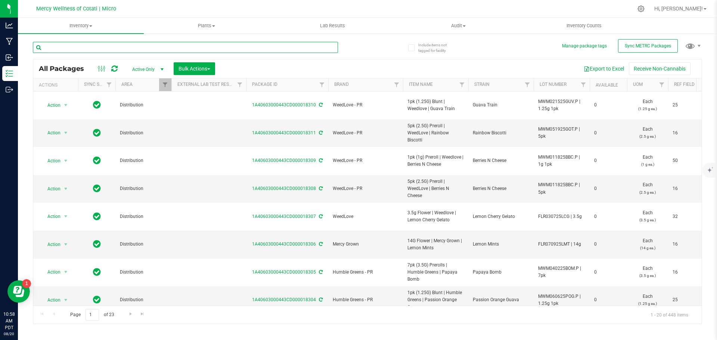
click at [144, 47] on input "text" at bounding box center [185, 47] width 305 height 11
type input "live resin"
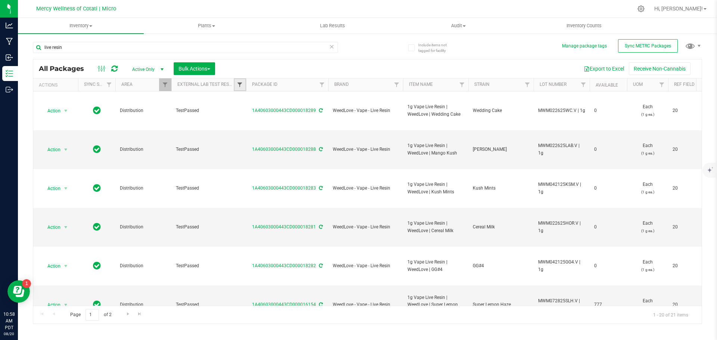
click at [240, 84] on span "Filter" at bounding box center [240, 85] width 6 height 6
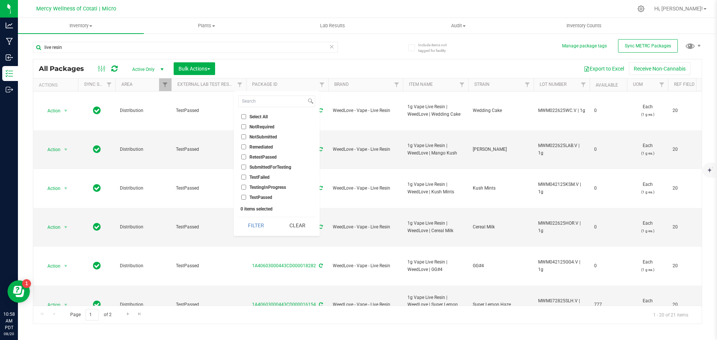
click at [241, 164] on li "SubmittedForTesting" at bounding box center [276, 167] width 77 height 8
click at [244, 169] on input "SubmittedForTesting" at bounding box center [243, 167] width 5 height 5
checkbox input "true"
click at [254, 225] on button "Filter" at bounding box center [256, 225] width 36 height 16
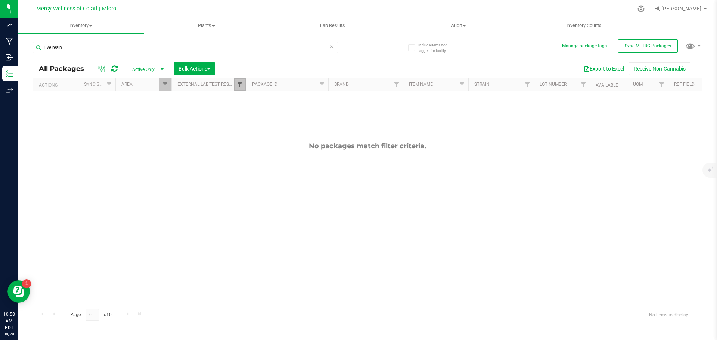
click at [237, 87] on span "Filter" at bounding box center [240, 85] width 6 height 6
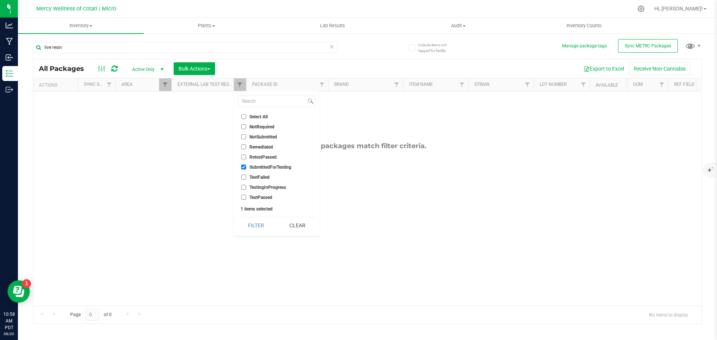
click at [241, 186] on input "TestingInProgress" at bounding box center [243, 187] width 5 height 5
checkbox input "true"
click at [245, 165] on input "SubmittedForTesting" at bounding box center [243, 167] width 5 height 5
checkbox input "false"
click at [262, 229] on button "Filter" at bounding box center [256, 225] width 36 height 16
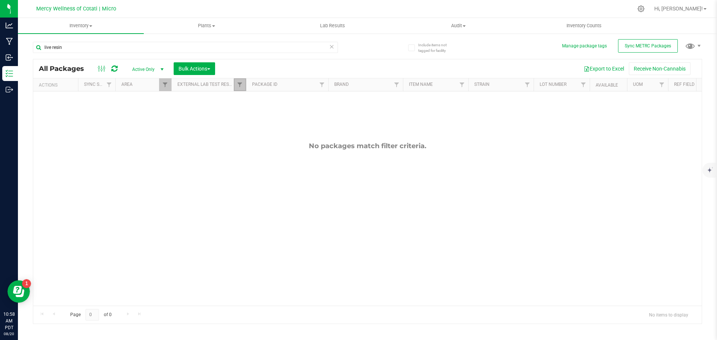
click at [236, 86] on link "Filter" at bounding box center [240, 84] width 12 height 13
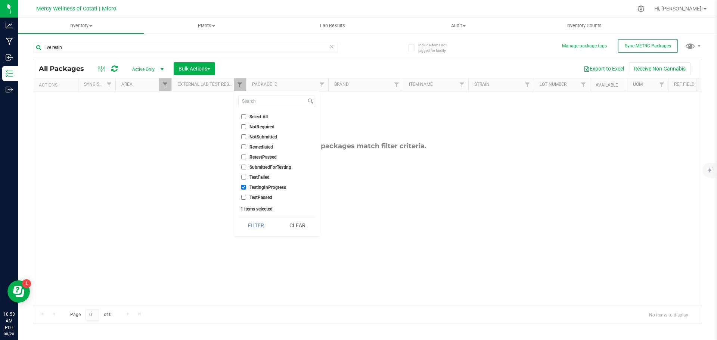
click at [243, 186] on input "TestingInProgress" at bounding box center [243, 187] width 5 height 5
checkbox input "false"
click at [250, 226] on button "Filter" at bounding box center [256, 225] width 36 height 16
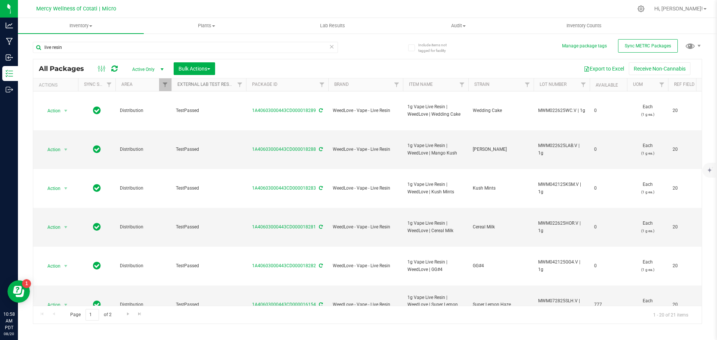
click at [231, 82] on link "External Lab Test Result" at bounding box center [207, 84] width 59 height 5
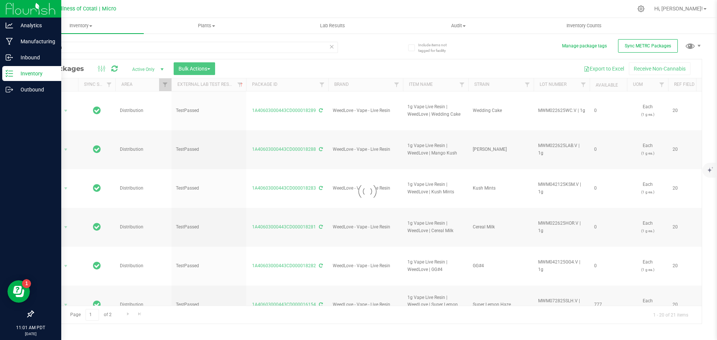
click at [31, 71] on p "Inventory" at bounding box center [35, 73] width 45 height 9
click at [32, 71] on p "Inventory" at bounding box center [35, 73] width 45 height 9
click at [35, 73] on p "Inventory" at bounding box center [35, 73] width 45 height 9
